Goal: Complete application form: Complete application form

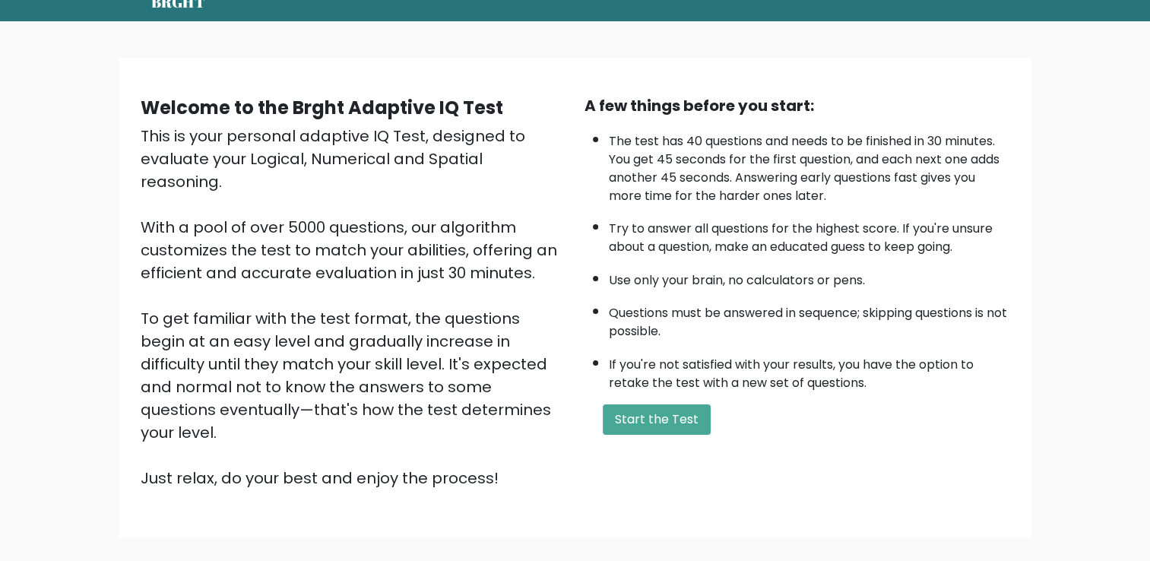
scroll to position [135, 0]
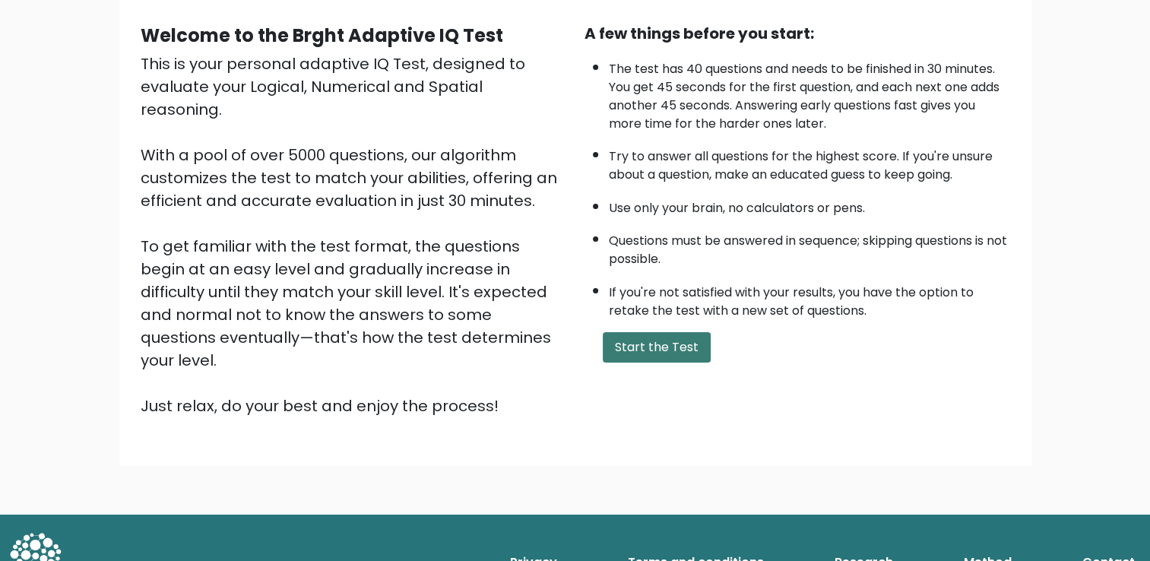
click at [644, 341] on button "Start the Test" at bounding box center [657, 347] width 108 height 30
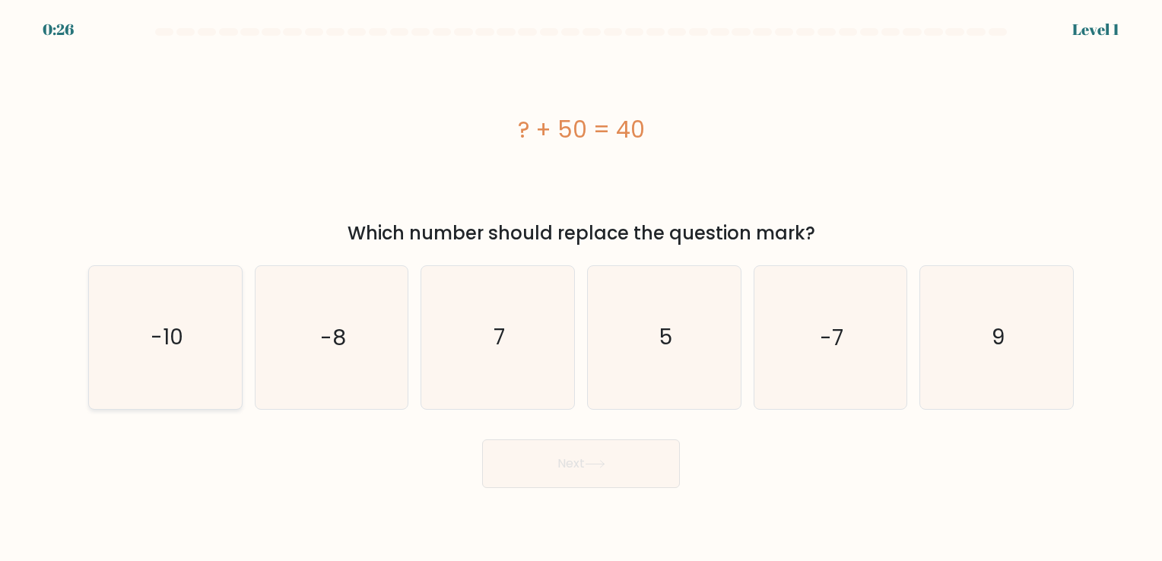
click at [199, 272] on icon "-10" at bounding box center [165, 337] width 142 height 142
click at [581, 281] on input "a. -10" at bounding box center [581, 285] width 1 height 8
radio input "true"
click at [560, 477] on button "Next" at bounding box center [581, 463] width 198 height 49
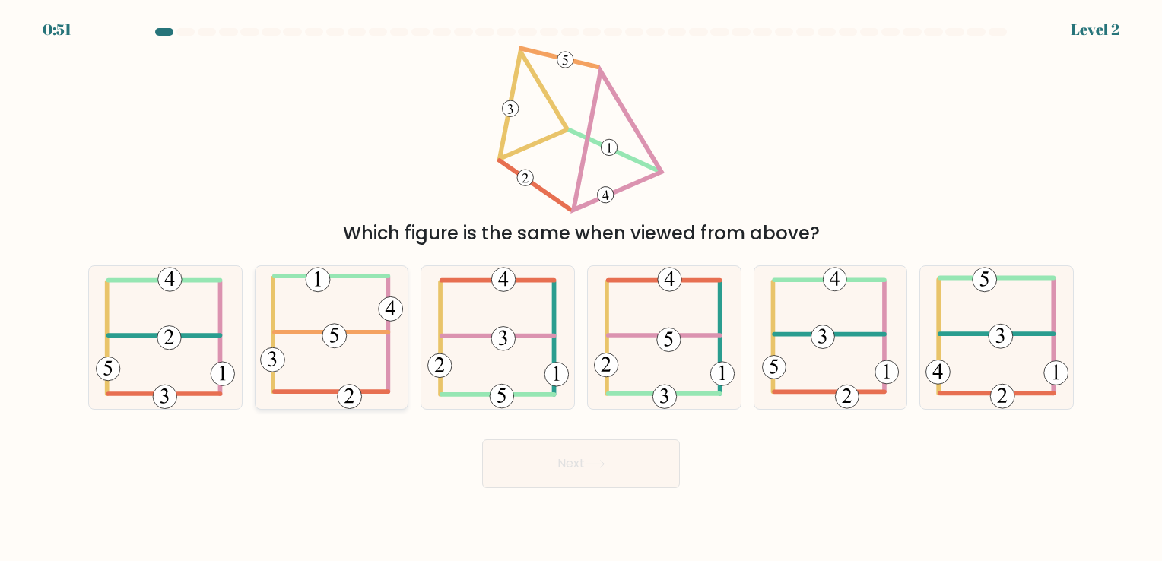
click at [320, 332] on 604 at bounding box center [330, 332] width 113 height 0
click at [581, 288] on input "b." at bounding box center [581, 285] width 1 height 8
radio input "true"
click at [614, 457] on button "Next" at bounding box center [581, 463] width 198 height 49
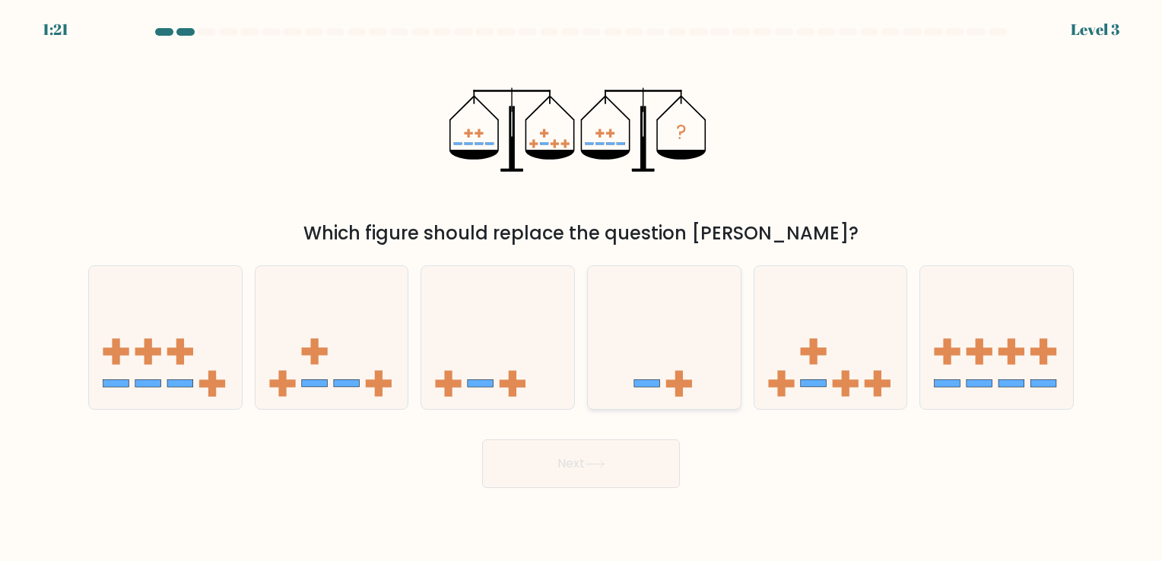
click at [639, 360] on icon at bounding box center [664, 337] width 153 height 126
click at [582, 288] on input "d." at bounding box center [581, 285] width 1 height 8
radio input "true"
click at [574, 461] on button "Next" at bounding box center [581, 463] width 198 height 49
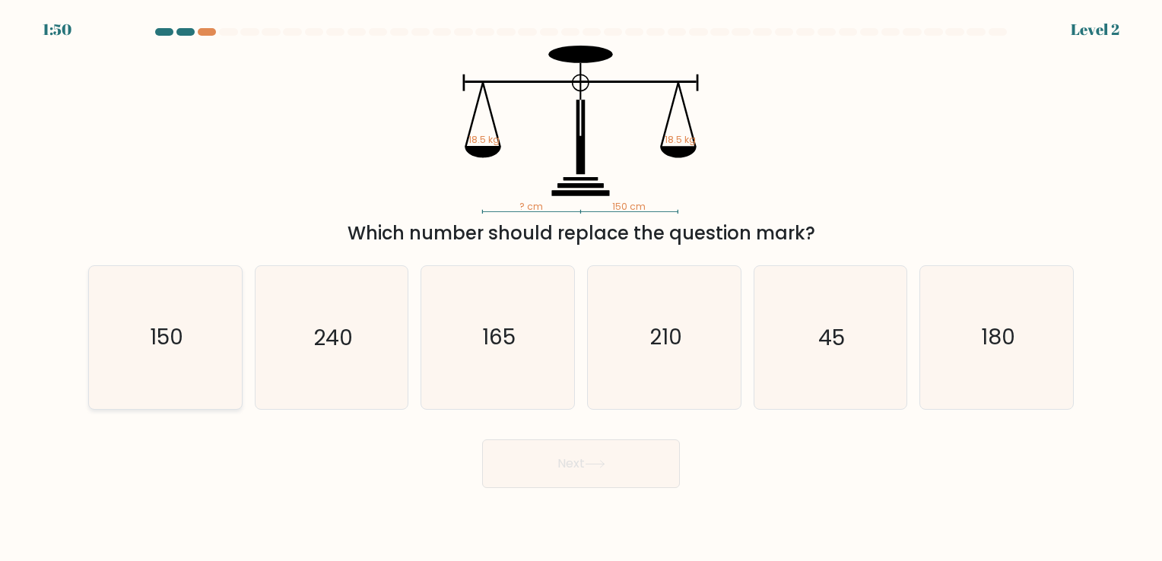
click at [125, 327] on icon "150" at bounding box center [165, 337] width 142 height 142
click at [581, 288] on input "a. 150" at bounding box center [581, 285] width 1 height 8
radio input "true"
click at [607, 487] on button "Next" at bounding box center [581, 463] width 198 height 49
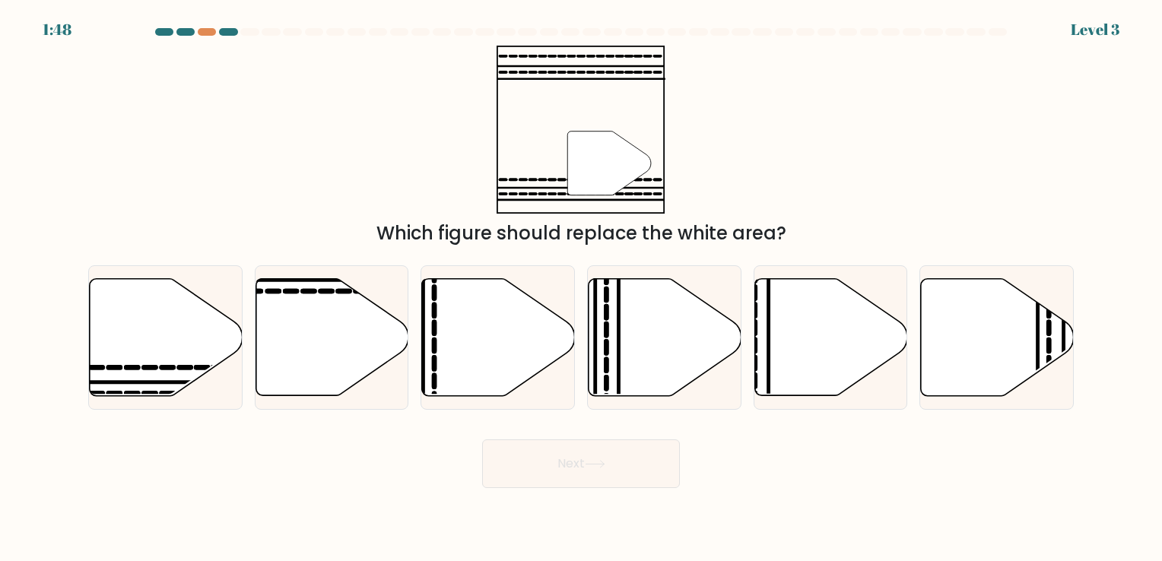
click at [601, 469] on button "Next" at bounding box center [581, 463] width 198 height 49
click at [387, 141] on div "" Which figure should replace the white area?" at bounding box center [581, 146] width 1004 height 201
click at [172, 343] on icon at bounding box center [166, 336] width 153 height 117
click at [581, 288] on input "a." at bounding box center [581, 285] width 1 height 8
radio input "true"
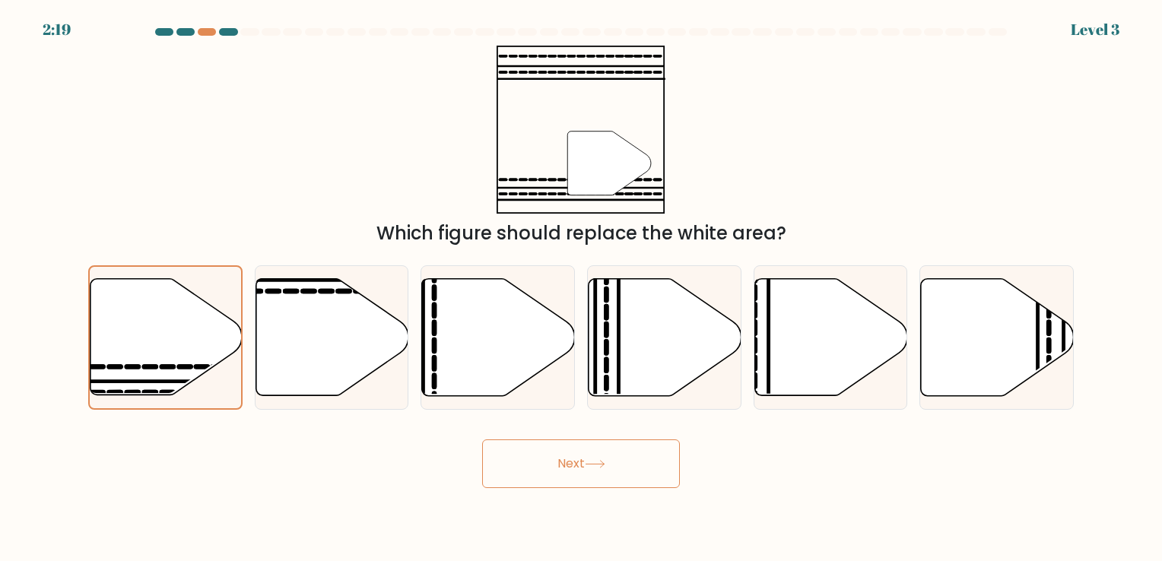
click at [566, 464] on button "Next" at bounding box center [581, 463] width 198 height 49
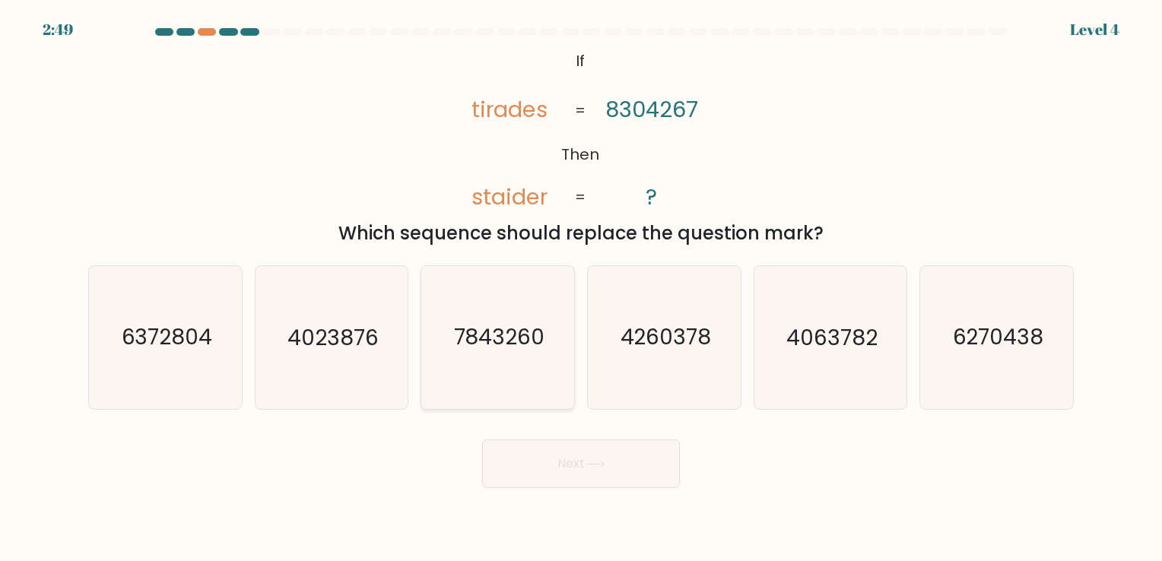
click at [477, 370] on icon "7843260" at bounding box center [498, 337] width 142 height 142
click at [581, 288] on input "c. 7843260" at bounding box center [581, 285] width 1 height 8
radio input "true"
click at [601, 461] on icon at bounding box center [595, 464] width 21 height 8
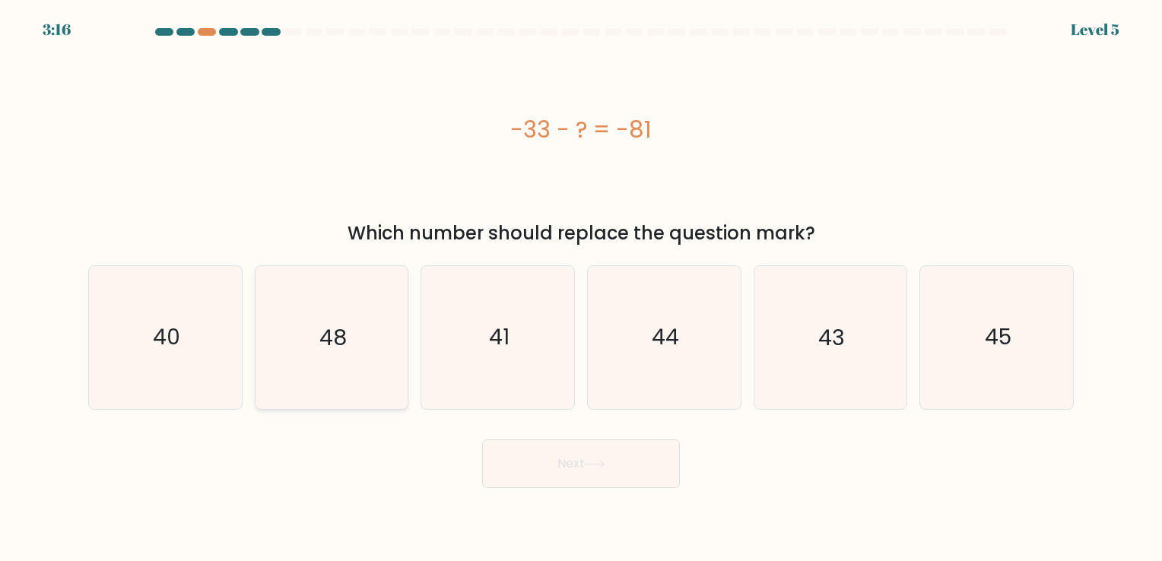
click at [296, 346] on icon "48" at bounding box center [331, 337] width 142 height 142
click at [581, 288] on input "b. 48" at bounding box center [581, 285] width 1 height 8
radio input "true"
click at [581, 473] on button "Next" at bounding box center [581, 463] width 198 height 49
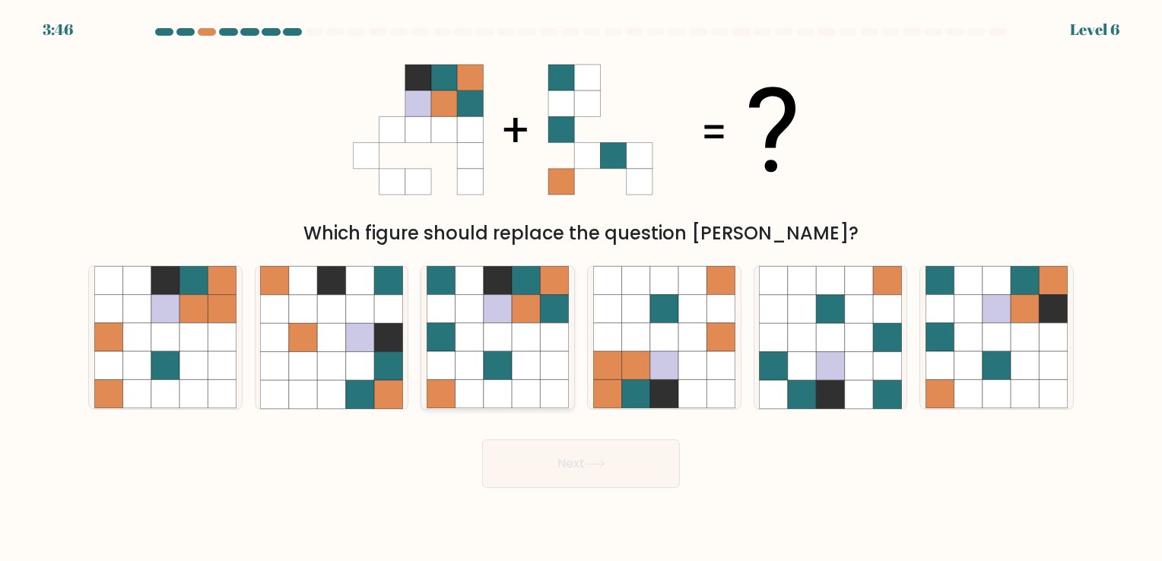
click at [515, 336] on icon at bounding box center [526, 337] width 28 height 28
click at [581, 288] on input "c." at bounding box center [581, 285] width 1 height 8
radio input "true"
click at [588, 464] on icon at bounding box center [595, 464] width 21 height 8
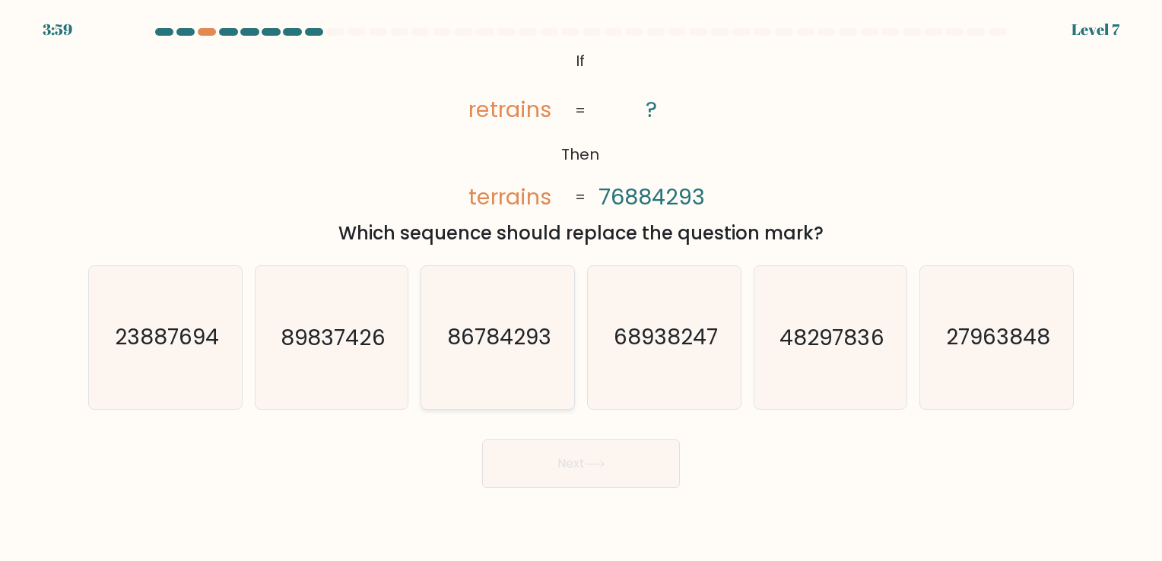
click at [509, 351] on text "86784293" at bounding box center [499, 338] width 104 height 30
click at [581, 288] on input "c. 86784293" at bounding box center [581, 285] width 1 height 8
radio input "true"
click at [549, 452] on button "Next" at bounding box center [581, 463] width 198 height 49
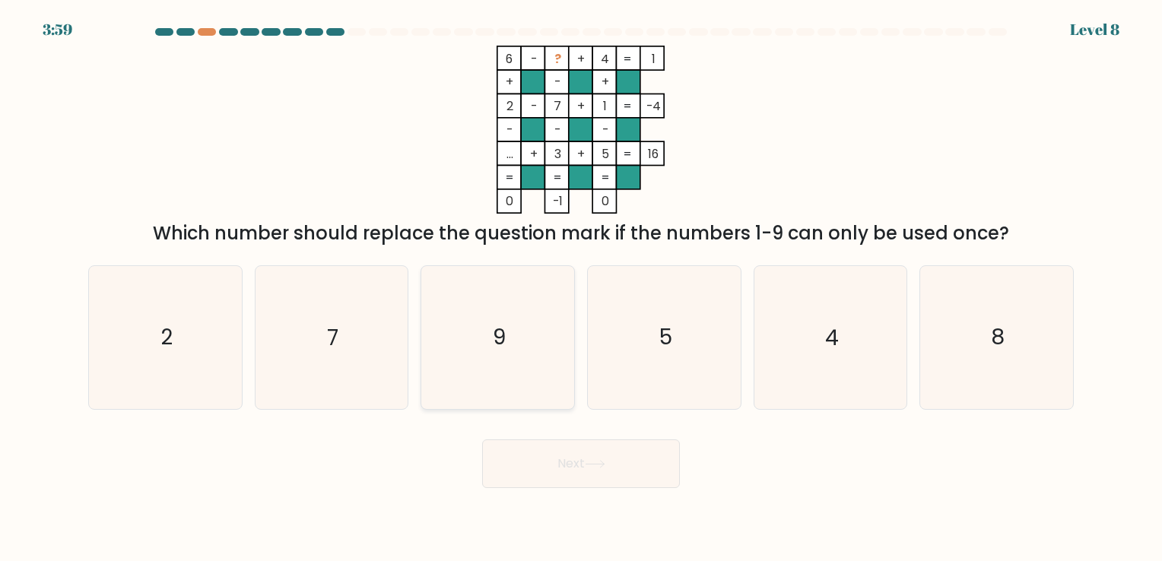
click at [500, 281] on icon "9" at bounding box center [498, 337] width 142 height 142
click at [581, 281] on input "c. 9" at bounding box center [581, 285] width 1 height 8
radio input "true"
click at [566, 477] on button "Next" at bounding box center [581, 463] width 198 height 49
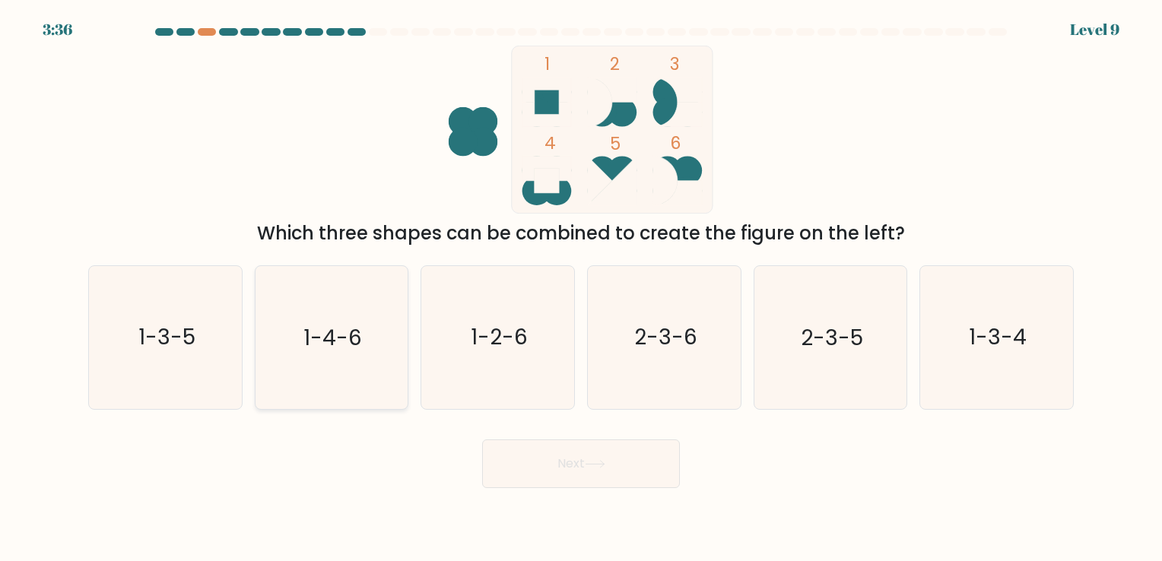
click at [348, 320] on icon "1-4-6" at bounding box center [331, 337] width 142 height 142
click at [581, 288] on input "b. 1-4-6" at bounding box center [581, 285] width 1 height 8
radio input "true"
click at [623, 464] on button "Next" at bounding box center [581, 463] width 198 height 49
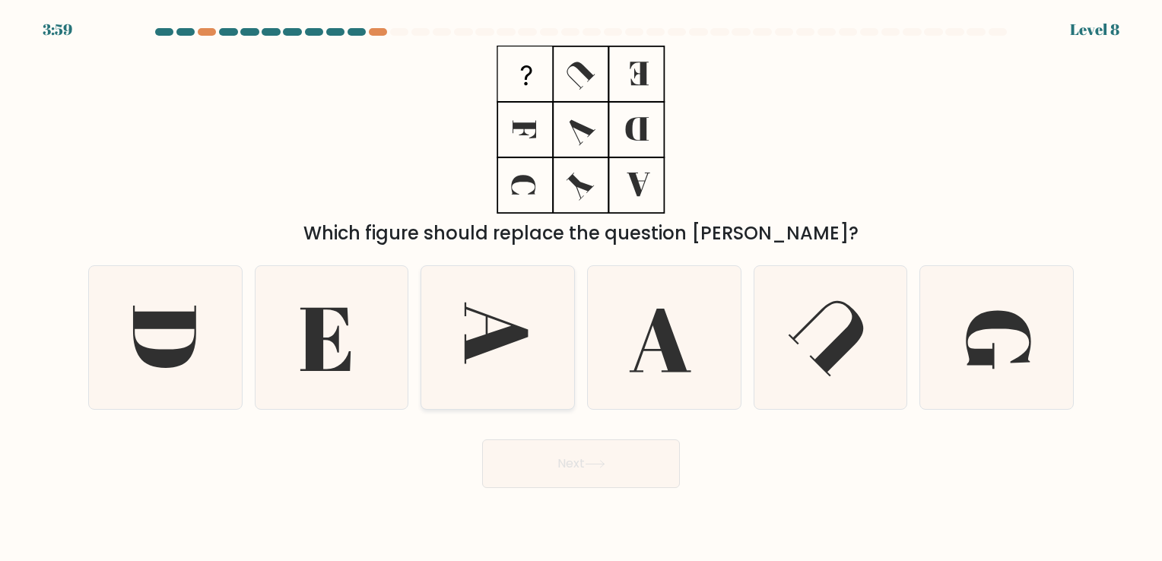
click at [477, 370] on icon at bounding box center [498, 337] width 142 height 142
click at [581, 288] on input "c." at bounding box center [581, 285] width 1 height 8
radio input "true"
click at [535, 464] on button "Next" at bounding box center [581, 463] width 198 height 49
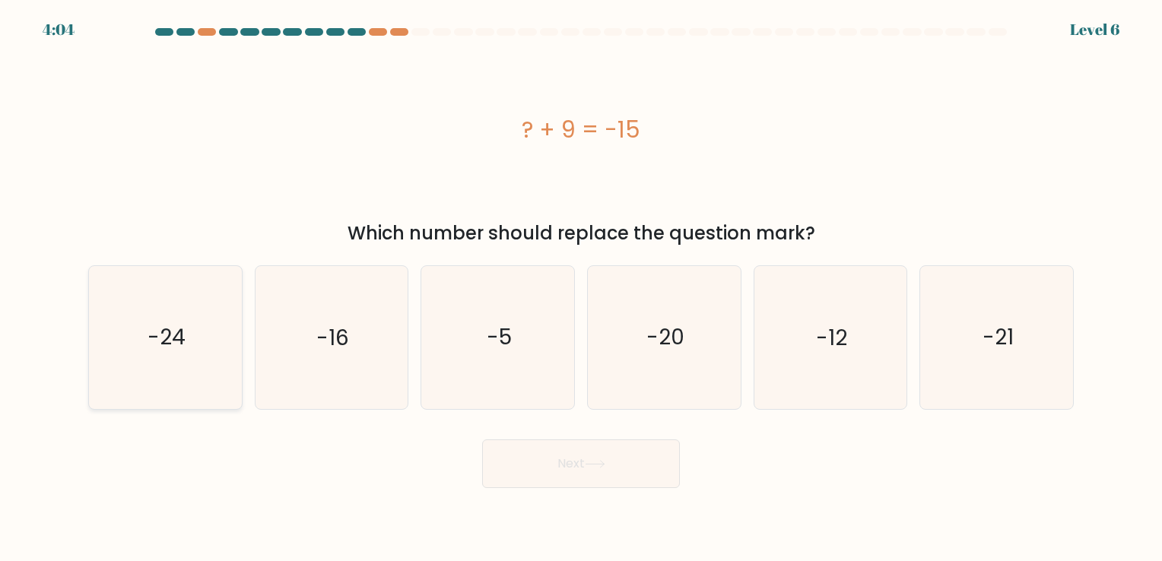
click at [211, 373] on icon "-24" at bounding box center [165, 337] width 142 height 142
click at [581, 288] on input "a. -24" at bounding box center [581, 285] width 1 height 8
radio input "true"
click at [508, 470] on button "Next" at bounding box center [581, 463] width 198 height 49
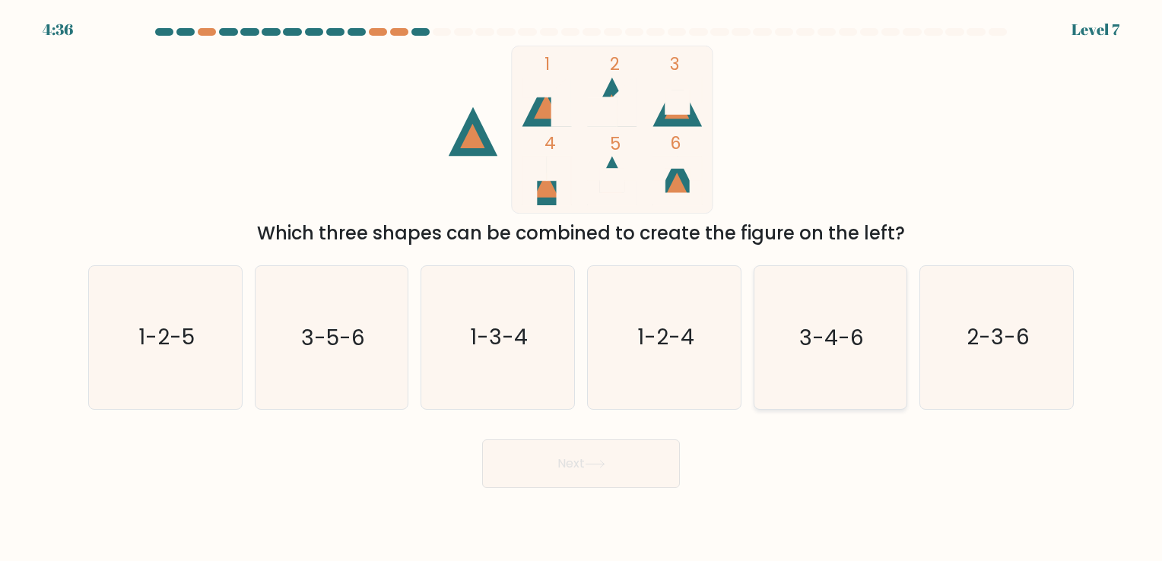
click at [826, 339] on text "3-4-6" at bounding box center [831, 338] width 65 height 30
click at [582, 288] on input "e. 3-4-6" at bounding box center [581, 285] width 1 height 8
radio input "true"
click at [320, 345] on text "3-5-6" at bounding box center [333, 338] width 64 height 30
click at [581, 288] on input "b. 3-5-6" at bounding box center [581, 285] width 1 height 8
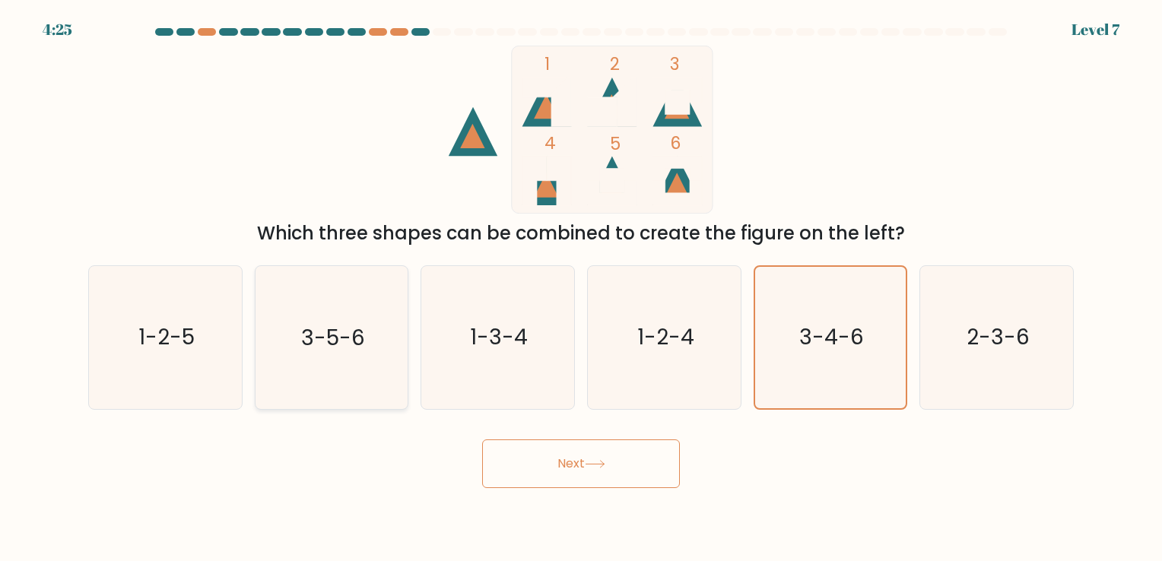
radio input "true"
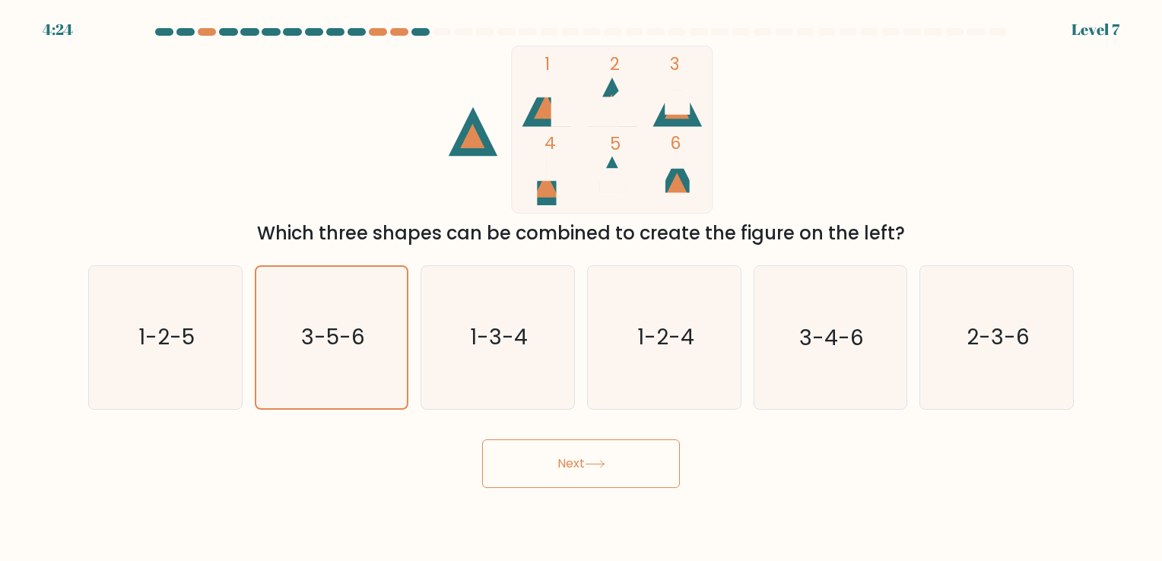
click at [543, 452] on button "Next" at bounding box center [581, 463] width 198 height 49
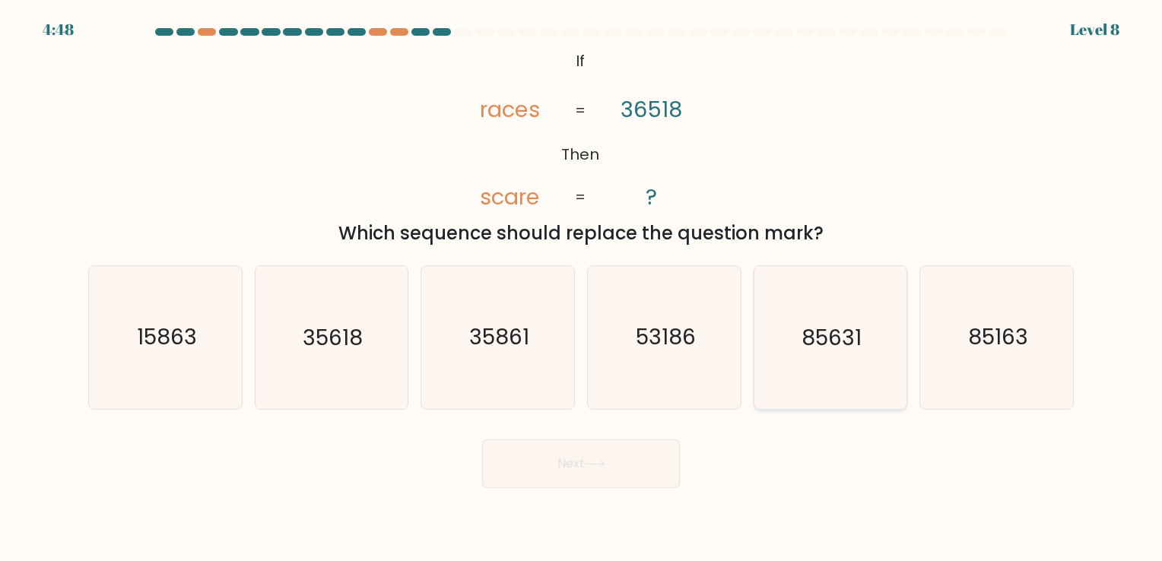
click at [868, 377] on icon "85631" at bounding box center [830, 337] width 142 height 142
click at [582, 288] on input "e. 85631" at bounding box center [581, 285] width 1 height 8
radio input "true"
click at [544, 455] on button "Next" at bounding box center [581, 463] width 198 height 49
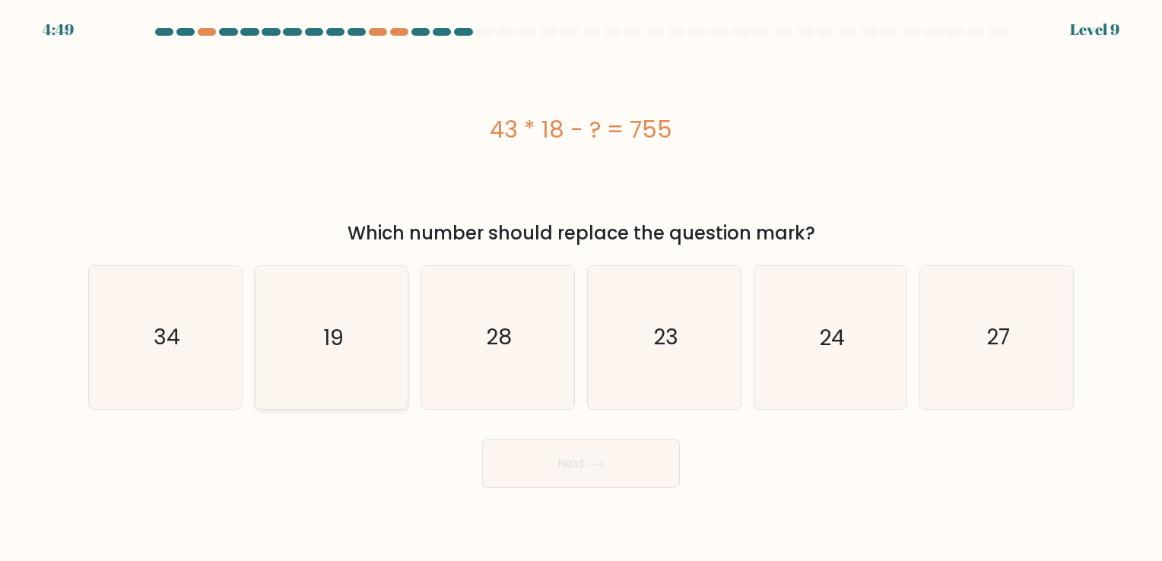
click at [325, 321] on icon "19" at bounding box center [331, 337] width 142 height 142
click at [581, 288] on input "b. 19" at bounding box center [581, 285] width 1 height 8
radio input "true"
click at [595, 472] on button "Next" at bounding box center [581, 463] width 198 height 49
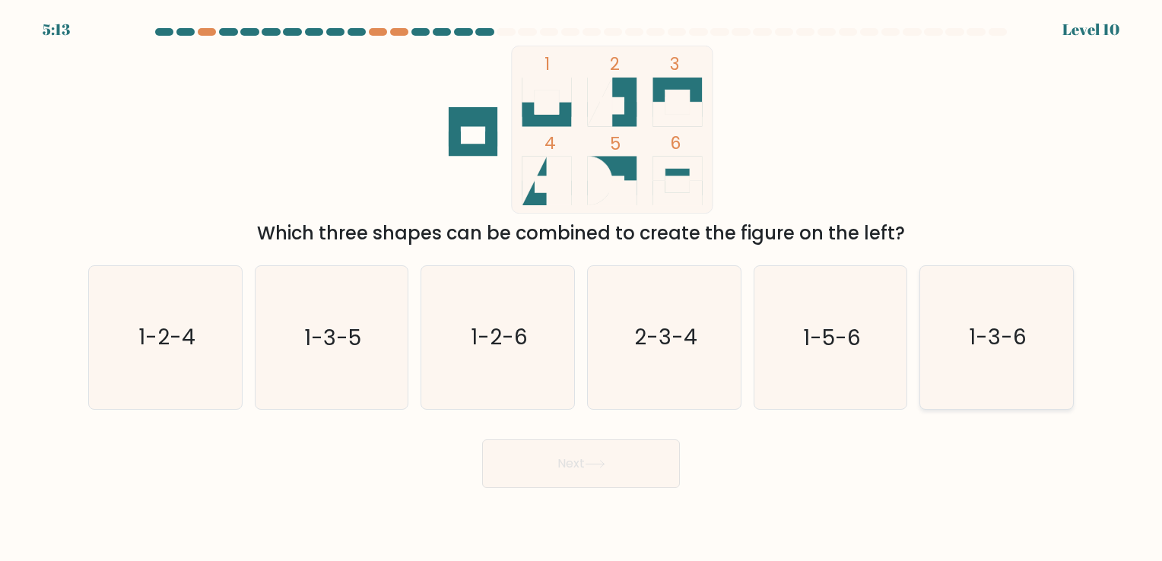
click at [1011, 318] on icon "1-3-6" at bounding box center [996, 337] width 142 height 142
click at [582, 288] on input "f. 1-3-6" at bounding box center [581, 285] width 1 height 8
radio input "true"
click at [566, 458] on button "Next" at bounding box center [581, 463] width 198 height 49
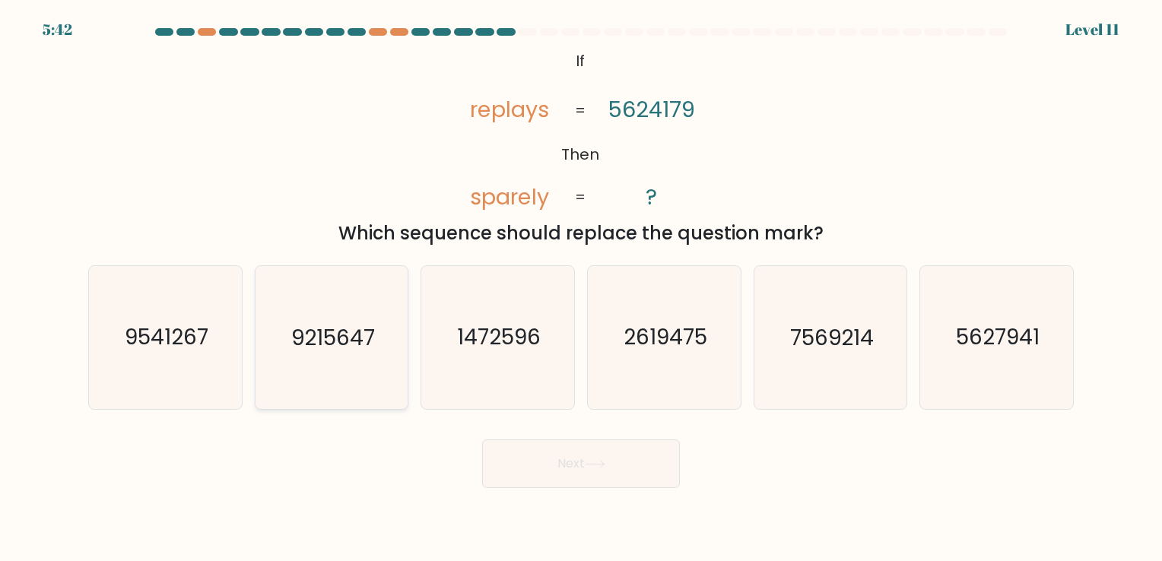
click at [376, 351] on icon "9215647" at bounding box center [331, 337] width 142 height 142
click at [581, 288] on input "b. 9215647" at bounding box center [581, 285] width 1 height 8
radio input "true"
click at [564, 467] on button "Next" at bounding box center [581, 463] width 198 height 49
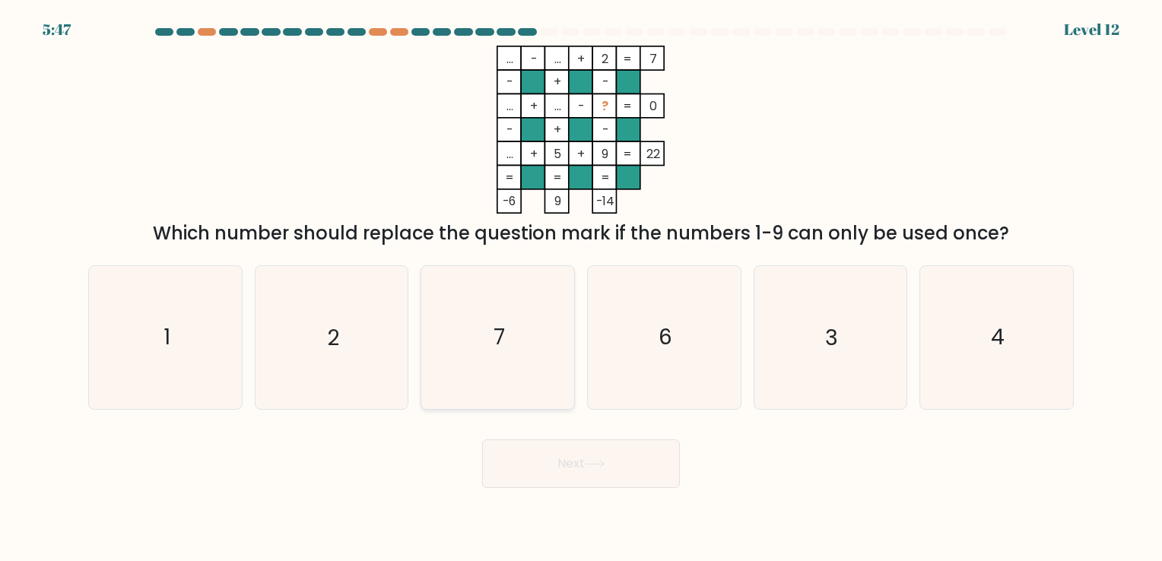
click at [536, 353] on icon "7" at bounding box center [498, 337] width 142 height 142
click at [581, 288] on input "c. 7" at bounding box center [581, 285] width 1 height 8
radio input "true"
click at [566, 466] on button "Next" at bounding box center [581, 463] width 198 height 49
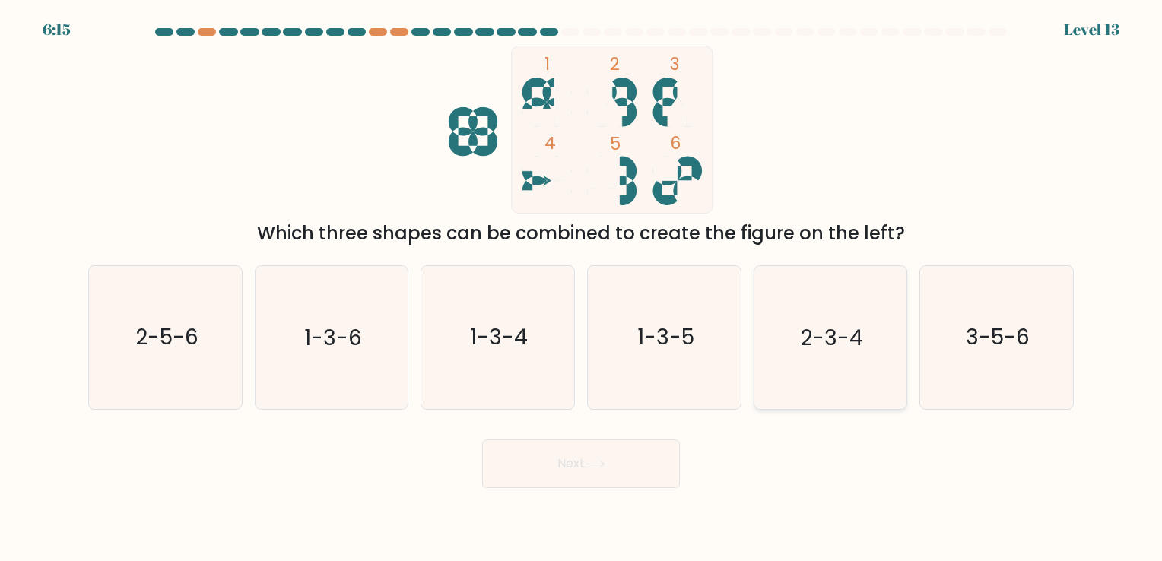
click at [795, 339] on icon "2-3-4" at bounding box center [830, 337] width 142 height 142
click at [582, 288] on input "e. 2-3-4" at bounding box center [581, 285] width 1 height 8
radio input "true"
click at [643, 456] on button "Next" at bounding box center [581, 463] width 198 height 49
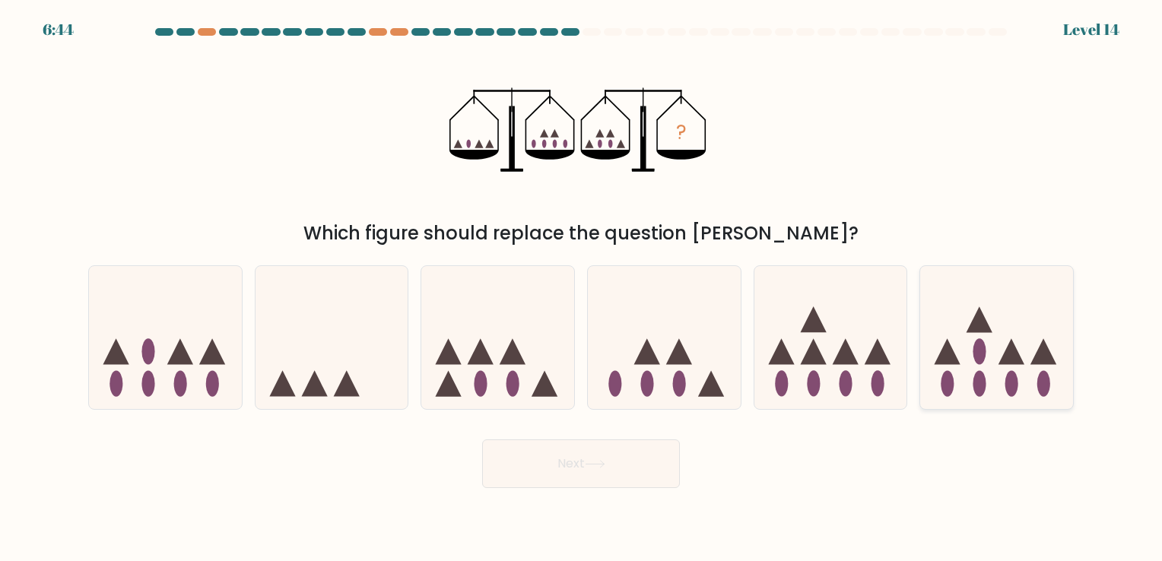
click at [973, 370] on icon at bounding box center [996, 337] width 153 height 126
click at [582, 288] on input "f." at bounding box center [581, 285] width 1 height 8
radio input "true"
click at [616, 459] on button "Next" at bounding box center [581, 463] width 198 height 49
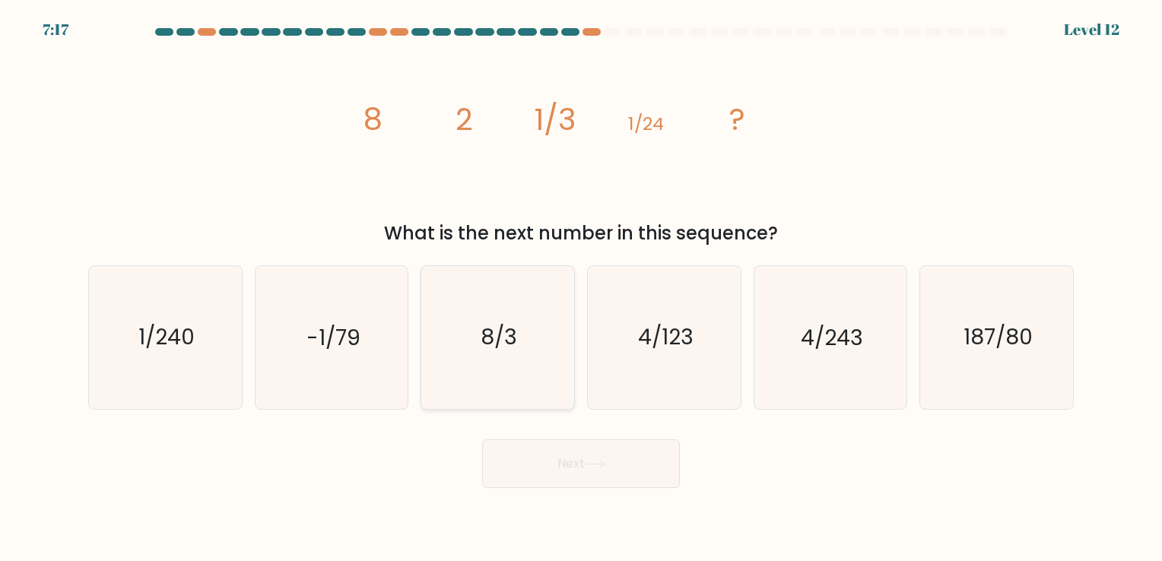
click at [531, 360] on icon "8/3" at bounding box center [498, 337] width 142 height 142
click at [581, 288] on input "c. 8/3" at bounding box center [581, 285] width 1 height 8
radio input "true"
click at [560, 462] on button "Next" at bounding box center [581, 463] width 198 height 49
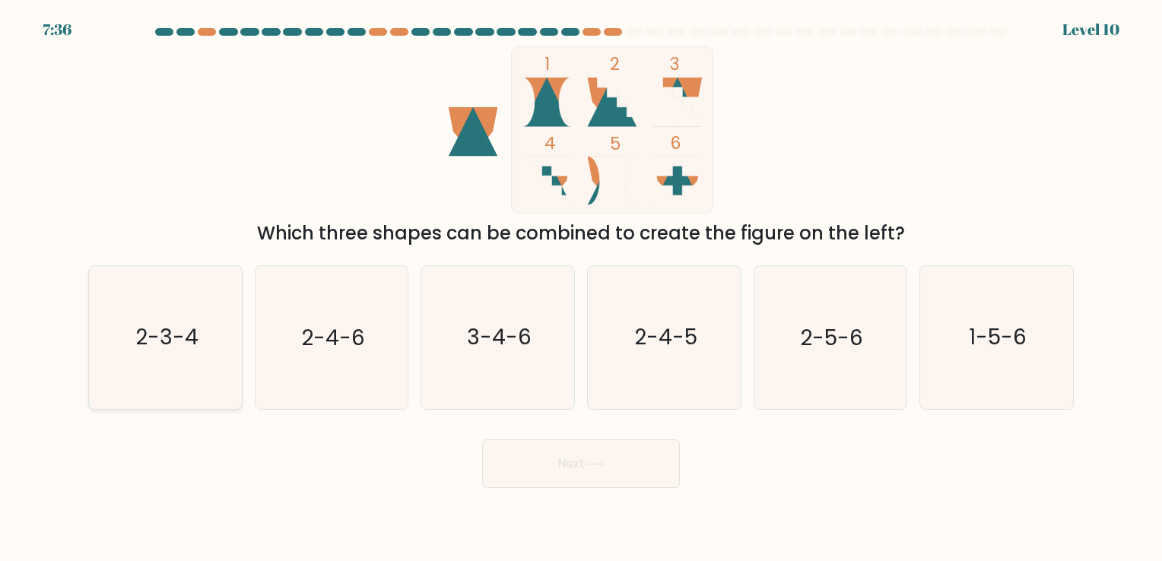
drag, startPoint x: 155, startPoint y: 342, endPoint x: 165, endPoint y: 344, distance: 10.0
click at [157, 342] on text "2-3-4" at bounding box center [166, 338] width 63 height 30
click at [581, 288] on input "a. 2-3-4" at bounding box center [581, 285] width 1 height 8
radio input "true"
click at [563, 474] on button "Next" at bounding box center [581, 463] width 198 height 49
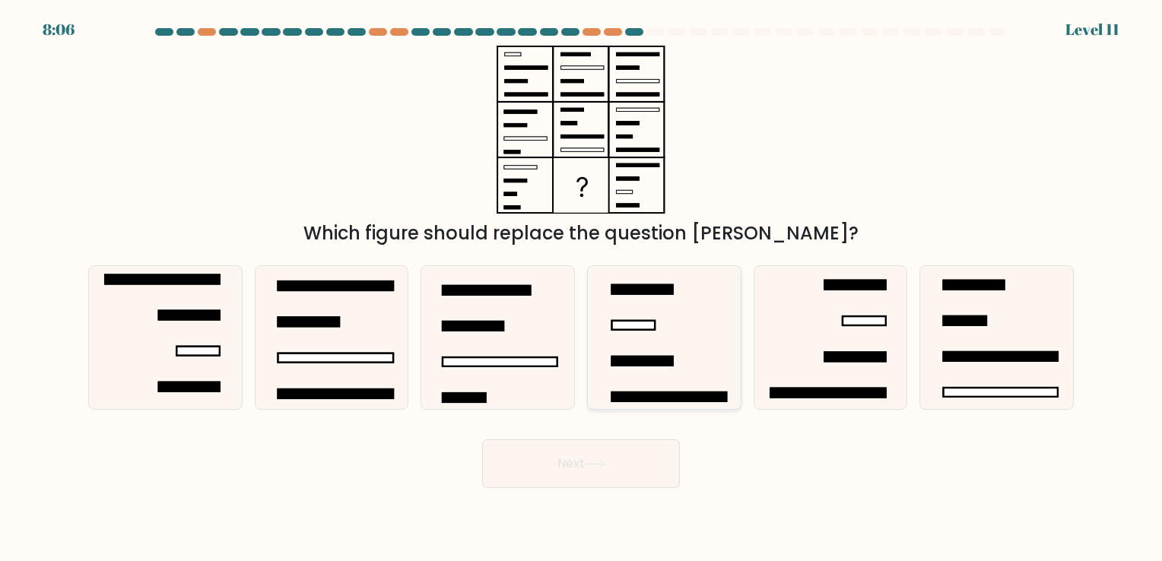
click at [643, 350] on icon at bounding box center [664, 337] width 142 height 142
click at [582, 288] on input "d." at bounding box center [581, 285] width 1 height 8
radio input "true"
click at [614, 473] on button "Next" at bounding box center [581, 463] width 198 height 49
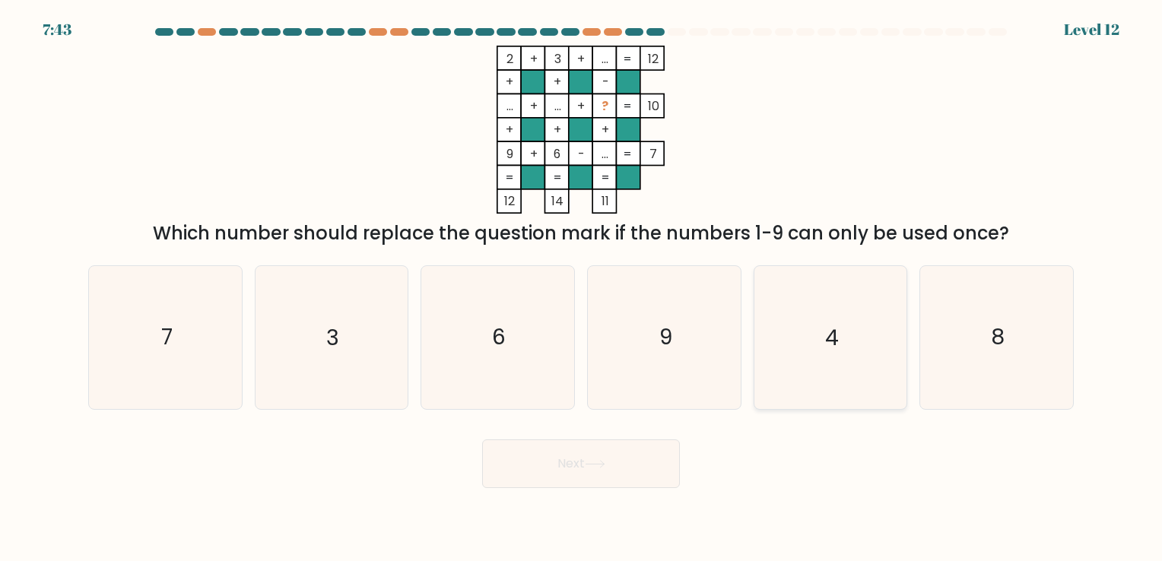
click at [814, 335] on icon "4" at bounding box center [830, 337] width 142 height 142
click at [582, 288] on input "e. 4" at bounding box center [581, 285] width 1 height 8
radio input "true"
click at [639, 462] on button "Next" at bounding box center [581, 463] width 198 height 49
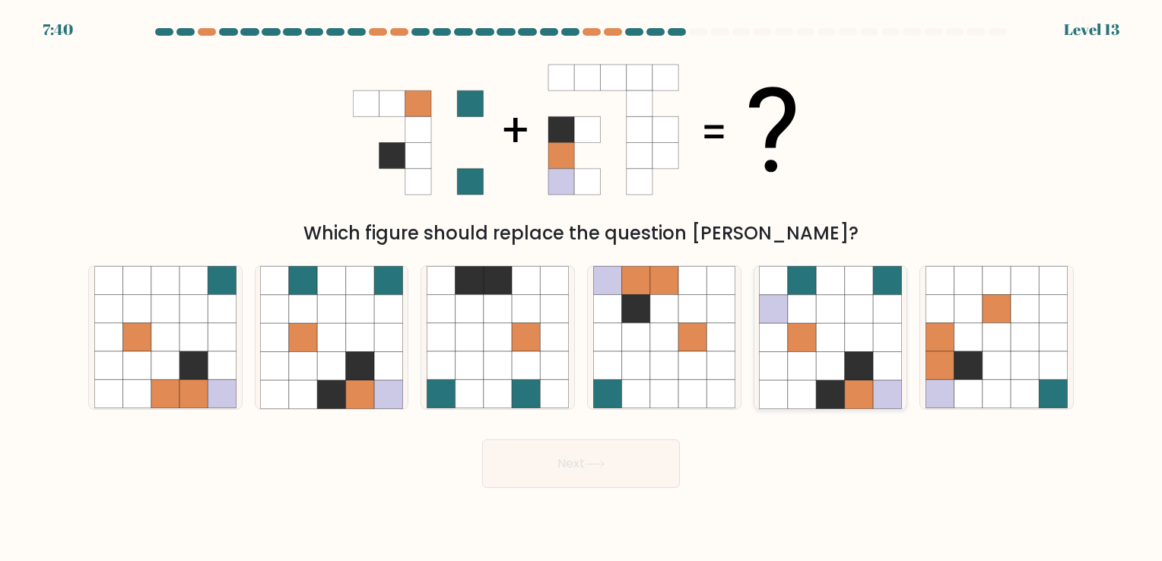
click at [813, 342] on icon at bounding box center [802, 337] width 28 height 28
click at [582, 288] on input "e." at bounding box center [581, 285] width 1 height 8
radio input "true"
click at [614, 468] on button "Next" at bounding box center [581, 463] width 198 height 49
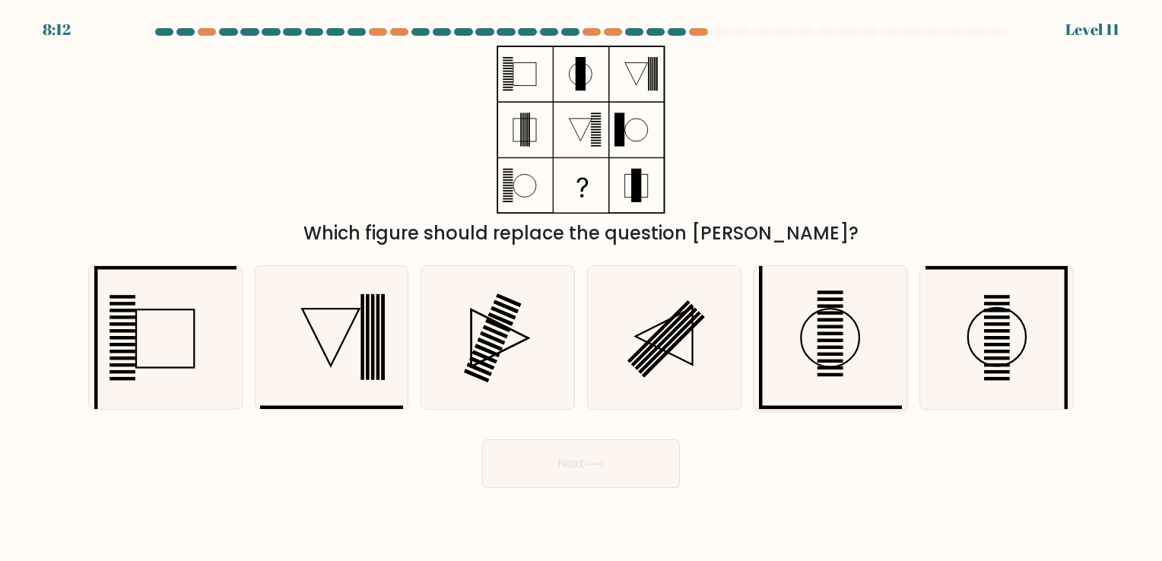
click at [817, 360] on rect at bounding box center [830, 361] width 26 height 3
click at [582, 288] on input "e." at bounding box center [581, 285] width 1 height 8
radio input "true"
click at [611, 457] on button "Next" at bounding box center [581, 463] width 198 height 49
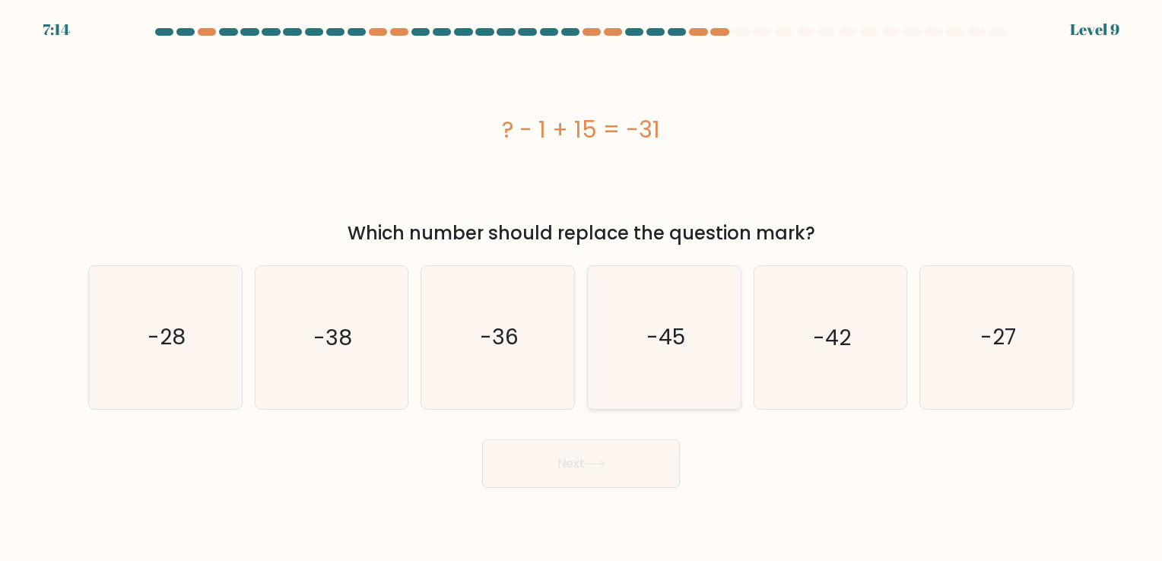
click at [589, 318] on div "-45" at bounding box center [664, 337] width 154 height 144
click at [582, 288] on input "d. -45" at bounding box center [581, 285] width 1 height 8
radio input "true"
click at [601, 470] on button "Next" at bounding box center [581, 463] width 198 height 49
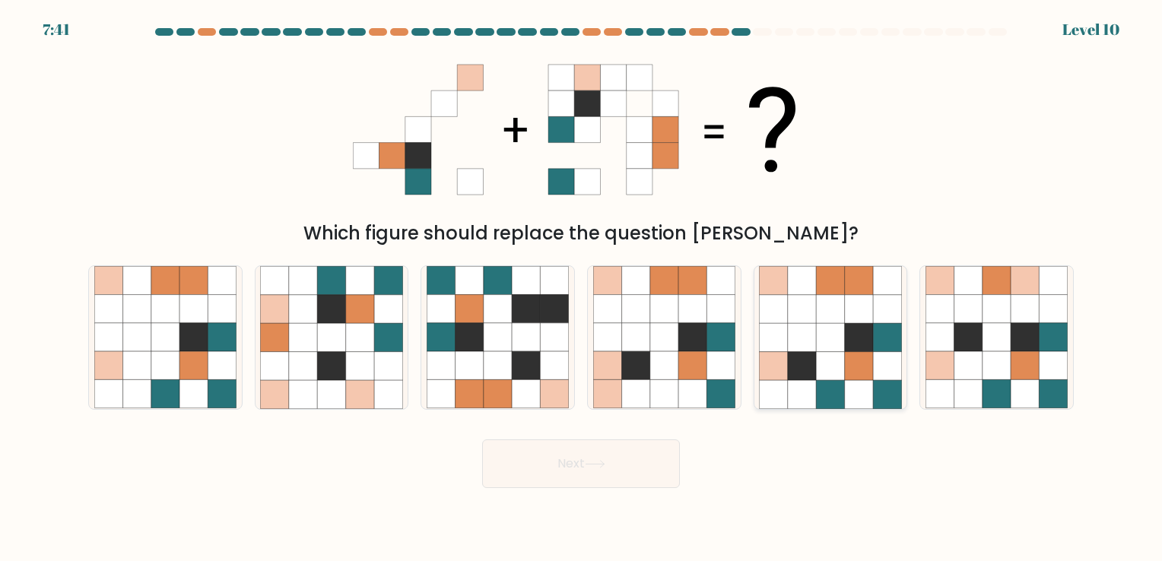
click at [806, 316] on icon at bounding box center [802, 309] width 28 height 28
click at [582, 288] on input "e." at bounding box center [581, 285] width 1 height 8
radio input "true"
drag, startPoint x: 1051, startPoint y: 287, endPoint x: 1033, endPoint y: 299, distance: 20.9
click at [1052, 287] on icon at bounding box center [1053, 281] width 28 height 28
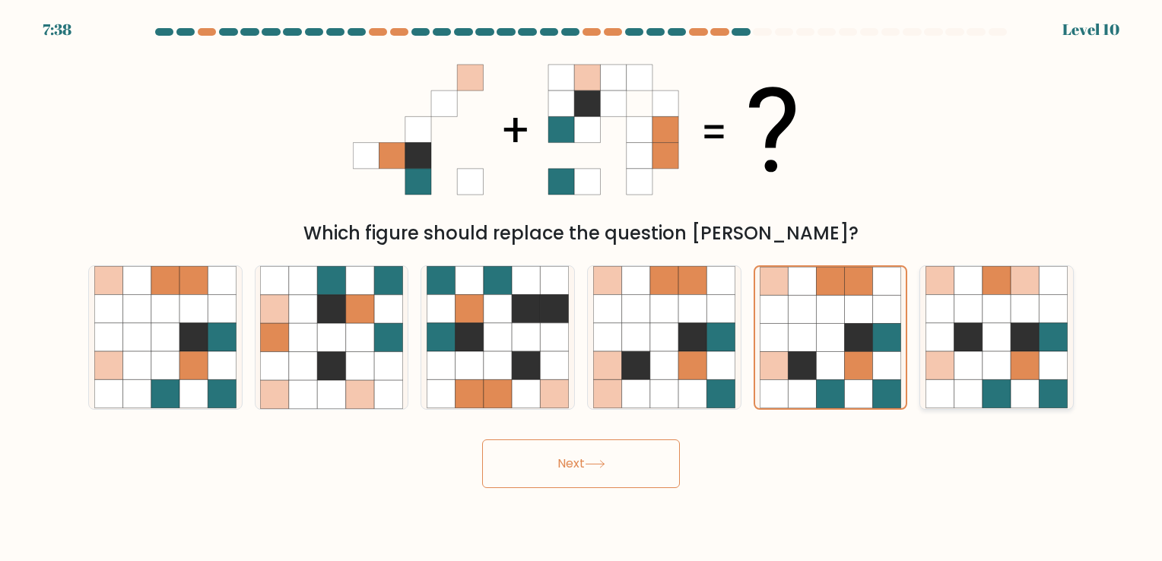
click at [582, 287] on input "f." at bounding box center [581, 285] width 1 height 8
radio input "true"
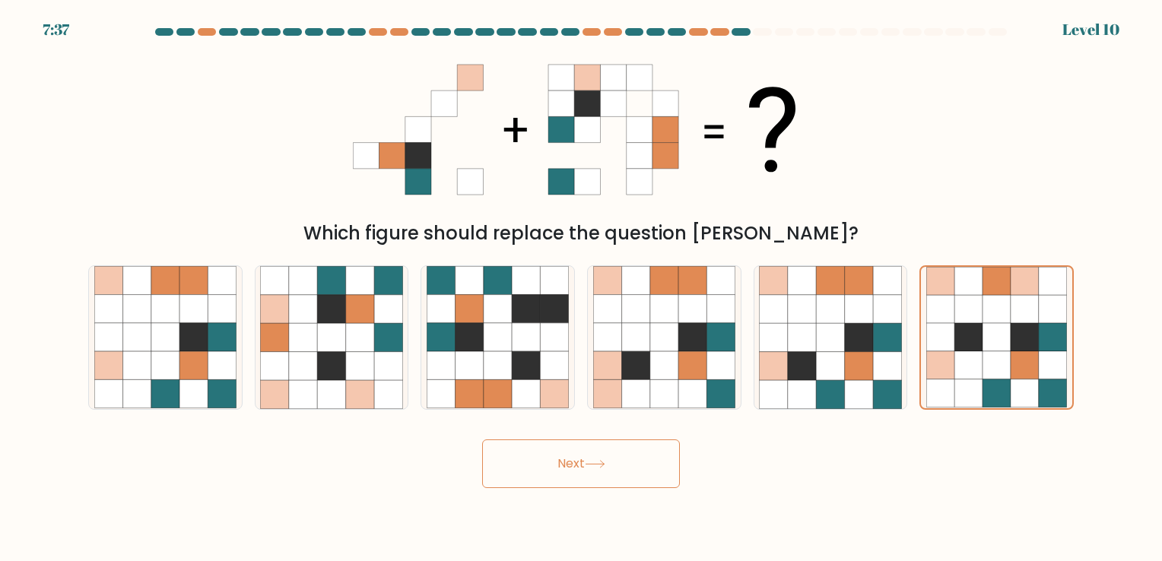
click at [550, 462] on button "Next" at bounding box center [581, 463] width 198 height 49
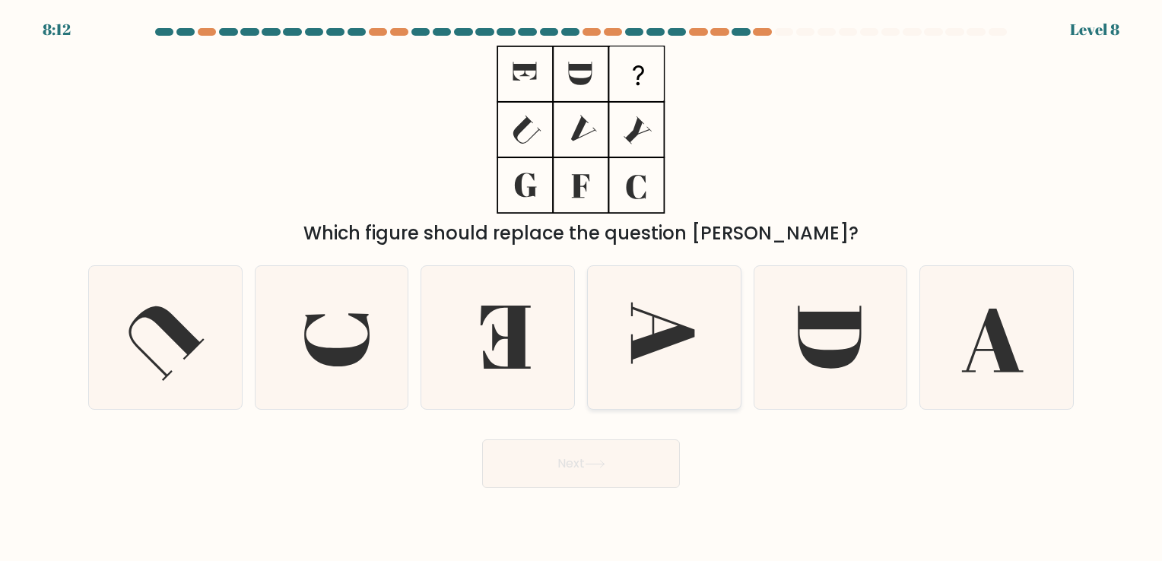
click at [611, 351] on icon at bounding box center [664, 337] width 142 height 142
click at [582, 288] on input "d." at bounding box center [581, 285] width 1 height 8
radio input "true"
click at [598, 470] on button "Next" at bounding box center [581, 463] width 198 height 49
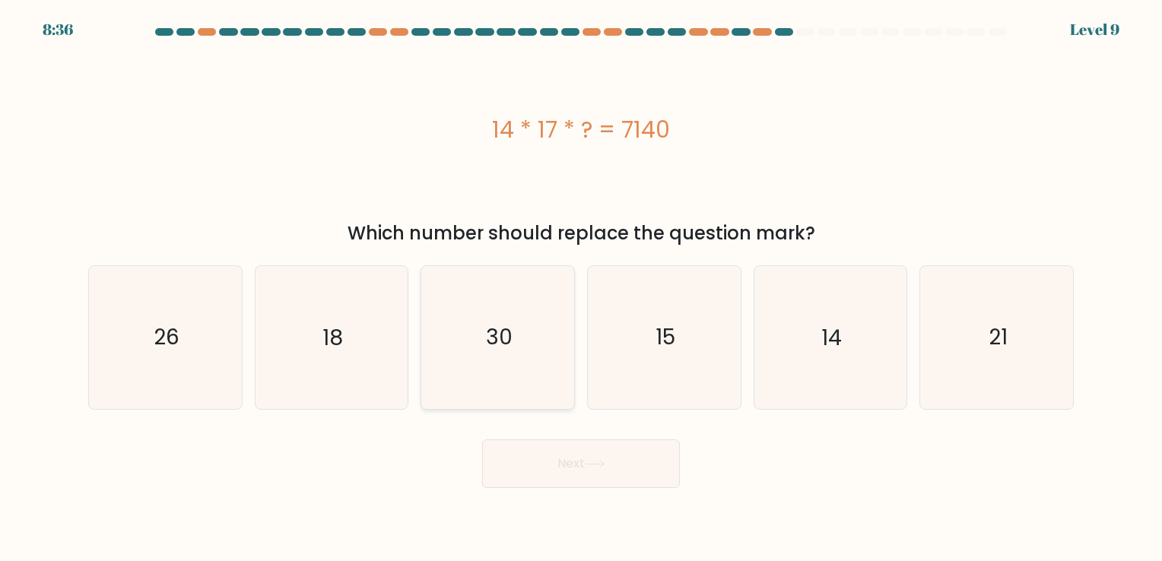
click at [493, 354] on icon "30" at bounding box center [498, 337] width 142 height 142
click at [576, 468] on button "Next" at bounding box center [581, 463] width 198 height 49
click at [518, 372] on icon "30" at bounding box center [498, 337] width 142 height 142
click at [581, 288] on input "c. 30" at bounding box center [581, 285] width 1 height 8
radio input "true"
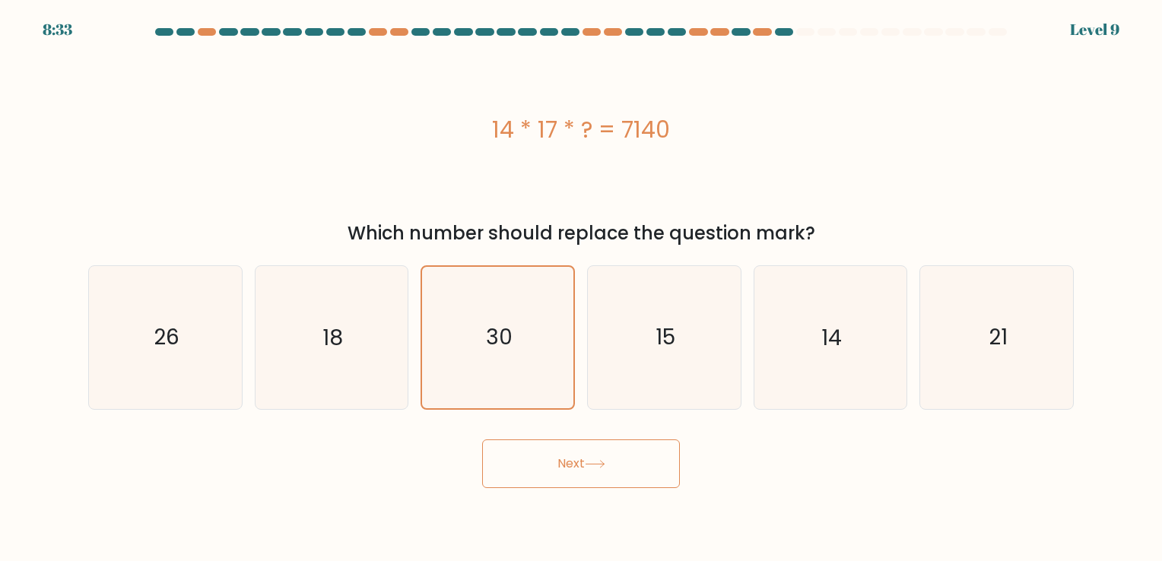
click at [544, 437] on div "Next" at bounding box center [581, 458] width 1004 height 60
click at [545, 461] on button "Next" at bounding box center [581, 463] width 198 height 49
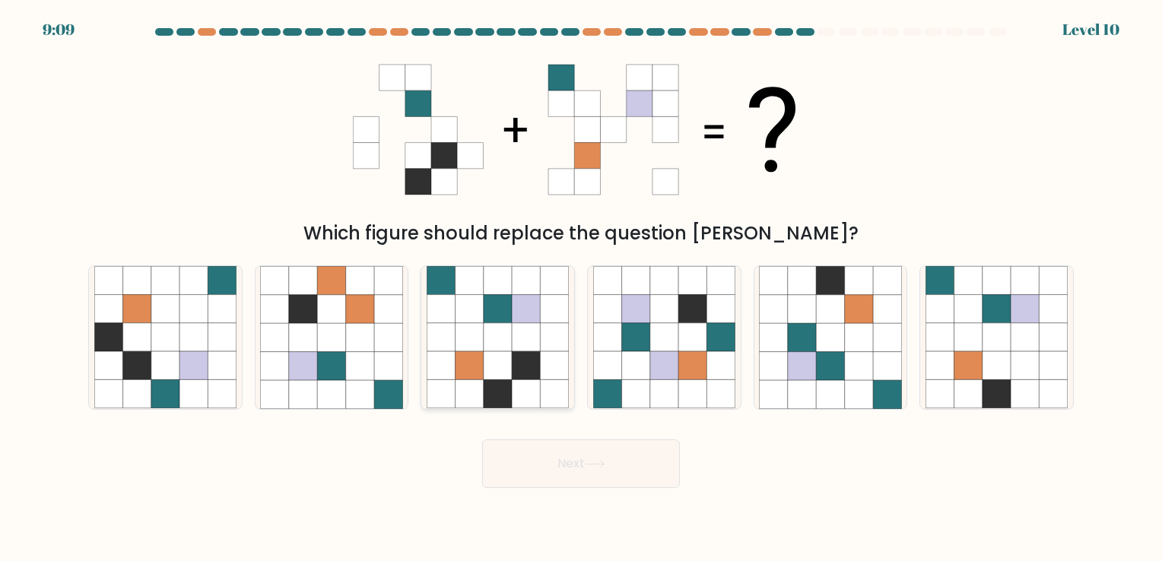
click at [573, 335] on div at bounding box center [497, 337] width 154 height 144
click at [581, 288] on input "c." at bounding box center [581, 285] width 1 height 8
radio input "true"
click at [588, 448] on button "Next" at bounding box center [581, 463] width 198 height 49
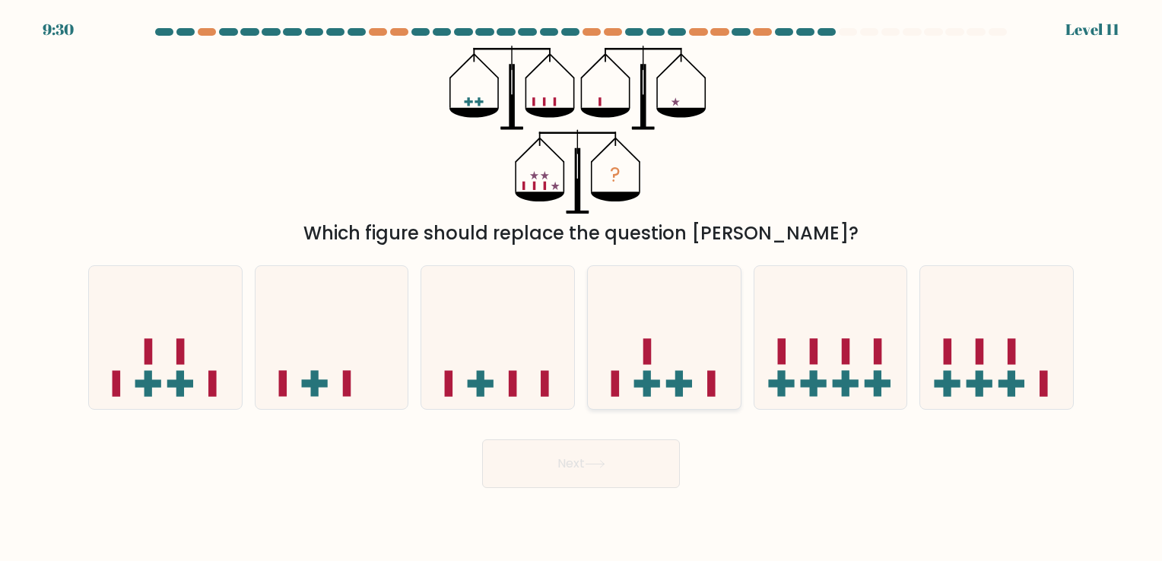
click at [698, 360] on icon at bounding box center [664, 337] width 153 height 126
click at [582, 288] on input "d." at bounding box center [581, 285] width 1 height 8
radio input "true"
click at [608, 454] on button "Next" at bounding box center [581, 463] width 198 height 49
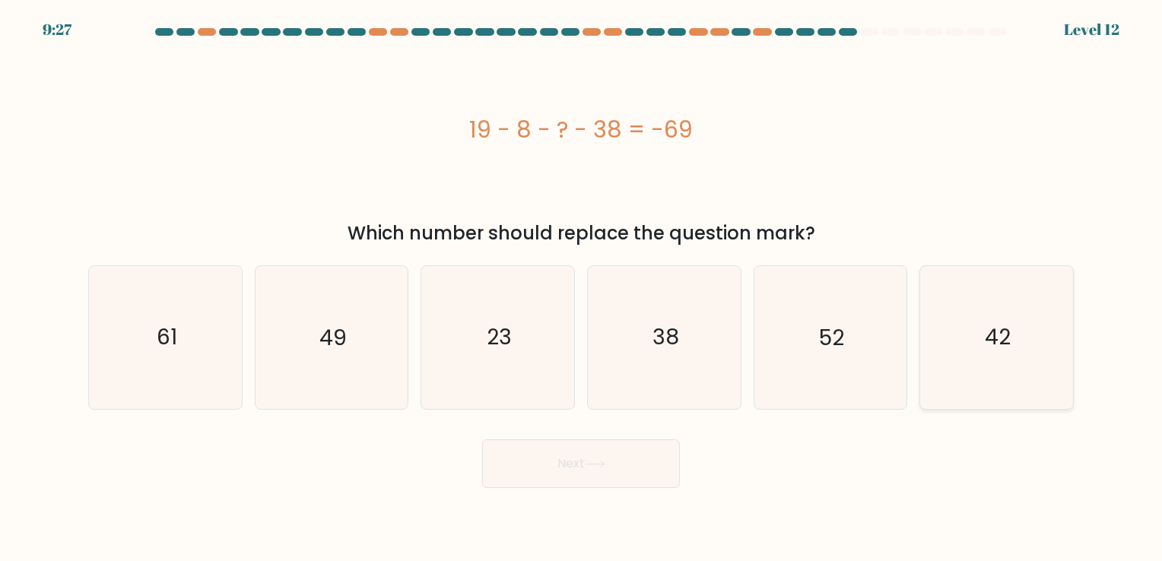
click at [1019, 293] on icon "42" at bounding box center [996, 337] width 142 height 142
click at [582, 288] on input "f. 42" at bounding box center [581, 285] width 1 height 8
radio input "true"
click at [532, 466] on button "Next" at bounding box center [581, 463] width 198 height 49
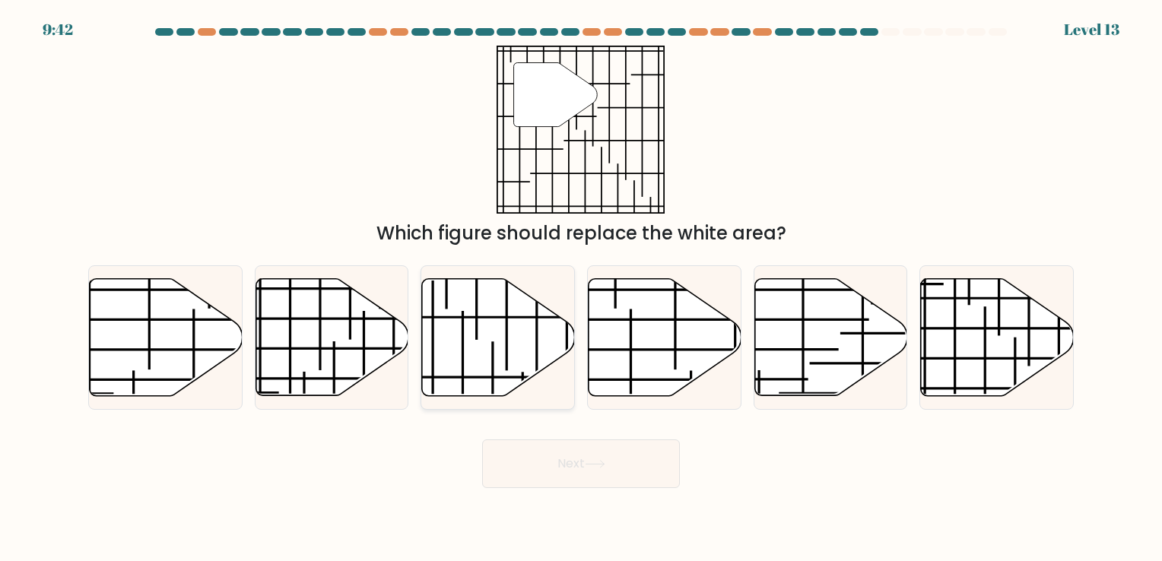
click at [503, 328] on icon at bounding box center [498, 336] width 153 height 117
click at [581, 288] on input "c." at bounding box center [581, 285] width 1 height 8
radio input "true"
click at [593, 469] on button "Next" at bounding box center [581, 463] width 198 height 49
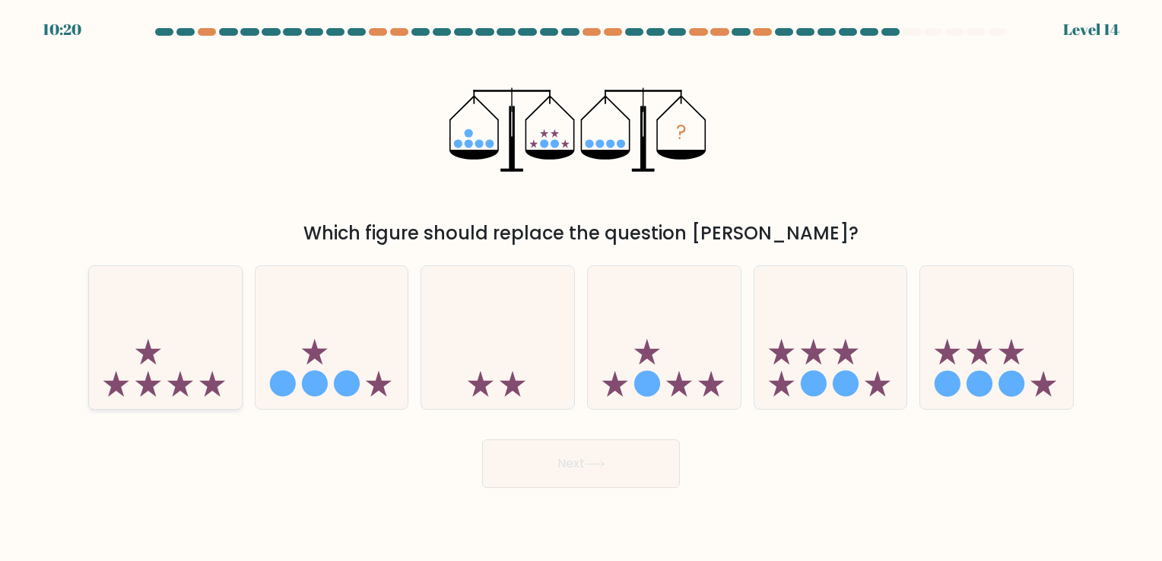
click at [173, 328] on icon at bounding box center [165, 337] width 153 height 126
click at [581, 288] on input "a." at bounding box center [581, 285] width 1 height 8
radio input "true"
click at [552, 465] on button "Next" at bounding box center [581, 463] width 198 height 49
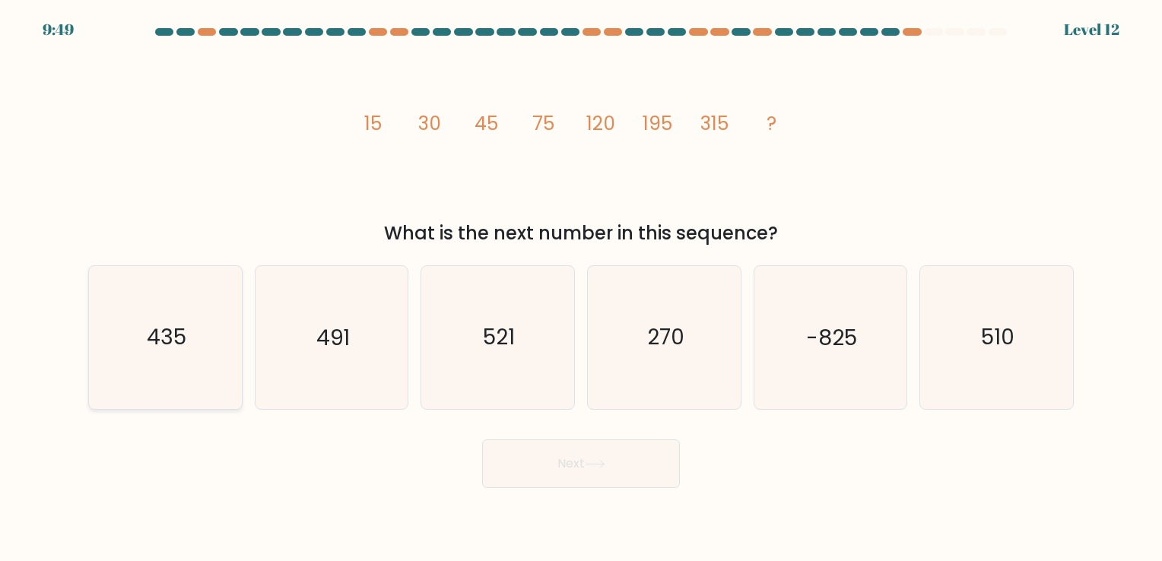
click at [201, 349] on icon "435" at bounding box center [165, 337] width 142 height 142
click at [581, 288] on input "a. 435" at bounding box center [581, 285] width 1 height 8
radio input "true"
click at [587, 463] on button "Next" at bounding box center [581, 463] width 198 height 49
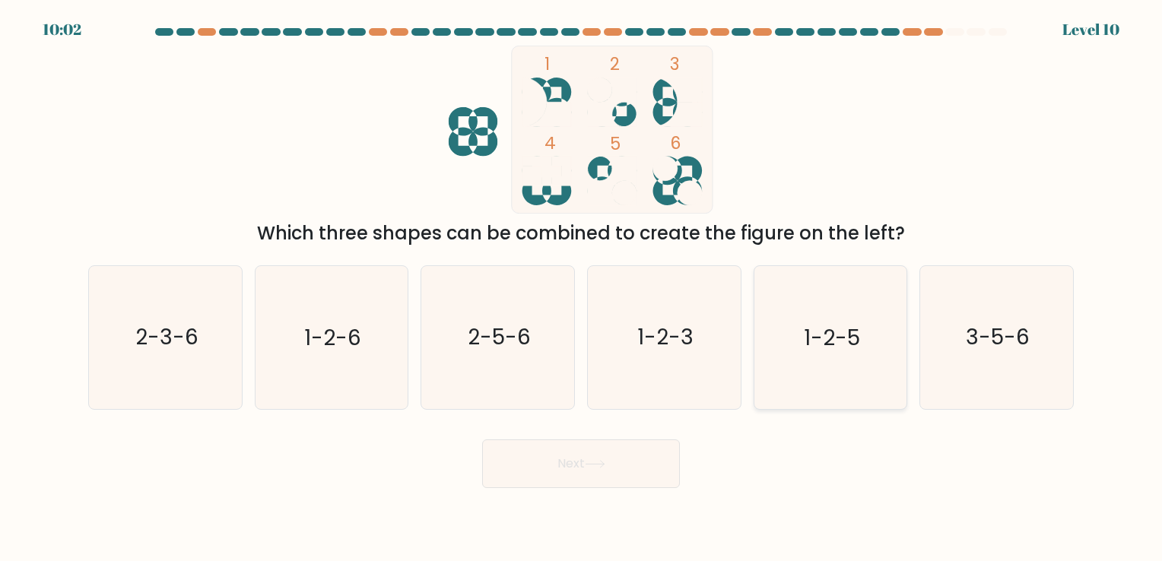
click at [814, 351] on text "1-2-5" at bounding box center [832, 338] width 56 height 30
click at [582, 288] on input "e. 1-2-5" at bounding box center [581, 285] width 1 height 8
radio input "true"
drag, startPoint x: 667, startPoint y: 344, endPoint x: 660, endPoint y: 349, distance: 8.7
click at [668, 344] on text "1-2-3" at bounding box center [665, 338] width 56 height 30
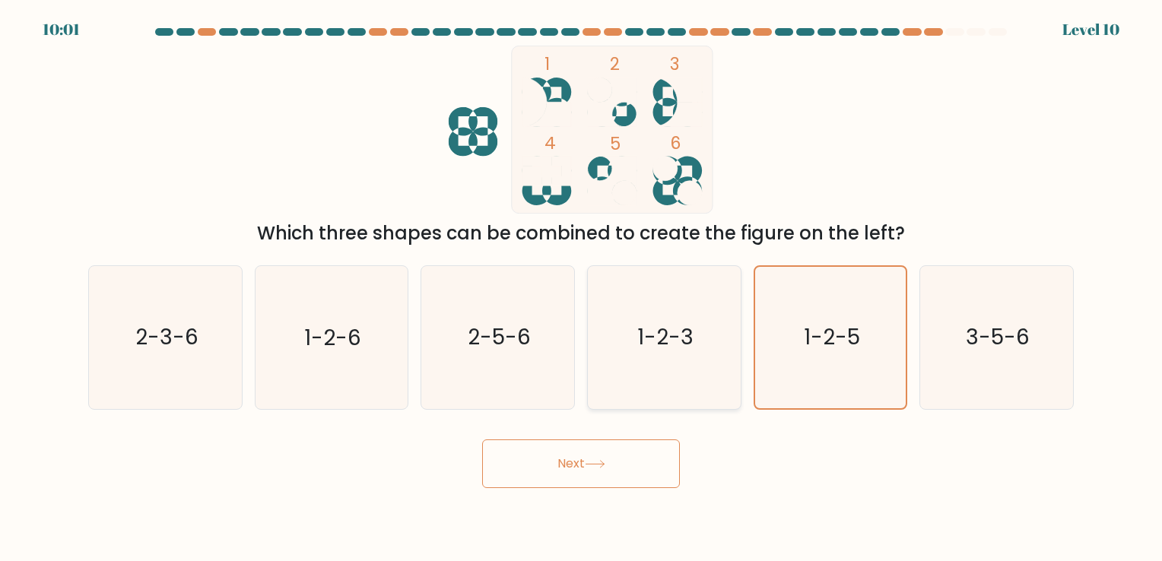
click at [582, 288] on input "d. 1-2-3" at bounding box center [581, 285] width 1 height 8
radio input "true"
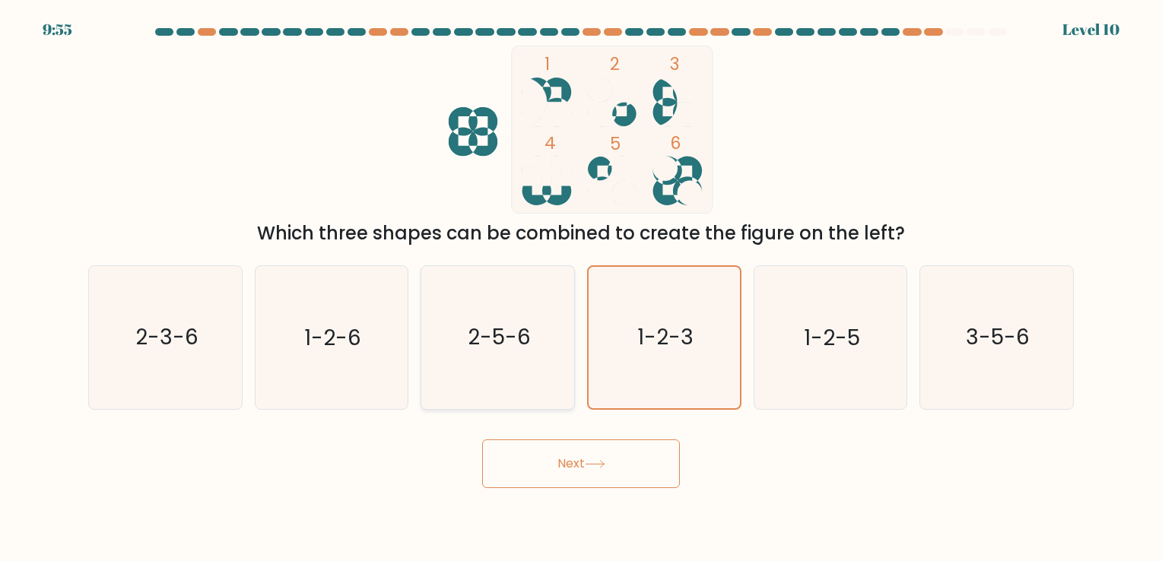
click at [544, 363] on icon "2-5-6" at bounding box center [498, 337] width 142 height 142
click at [581, 288] on input "c. 2-5-6" at bounding box center [581, 285] width 1 height 8
radio input "true"
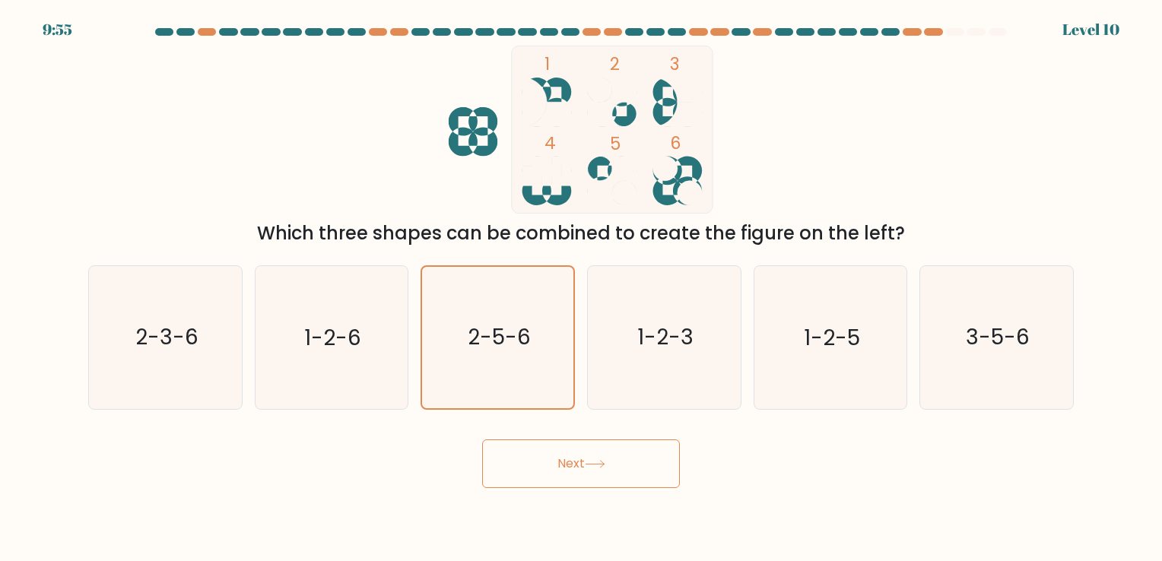
click at [561, 433] on div "Next" at bounding box center [581, 458] width 1004 height 60
click at [585, 458] on button "Next" at bounding box center [581, 463] width 198 height 49
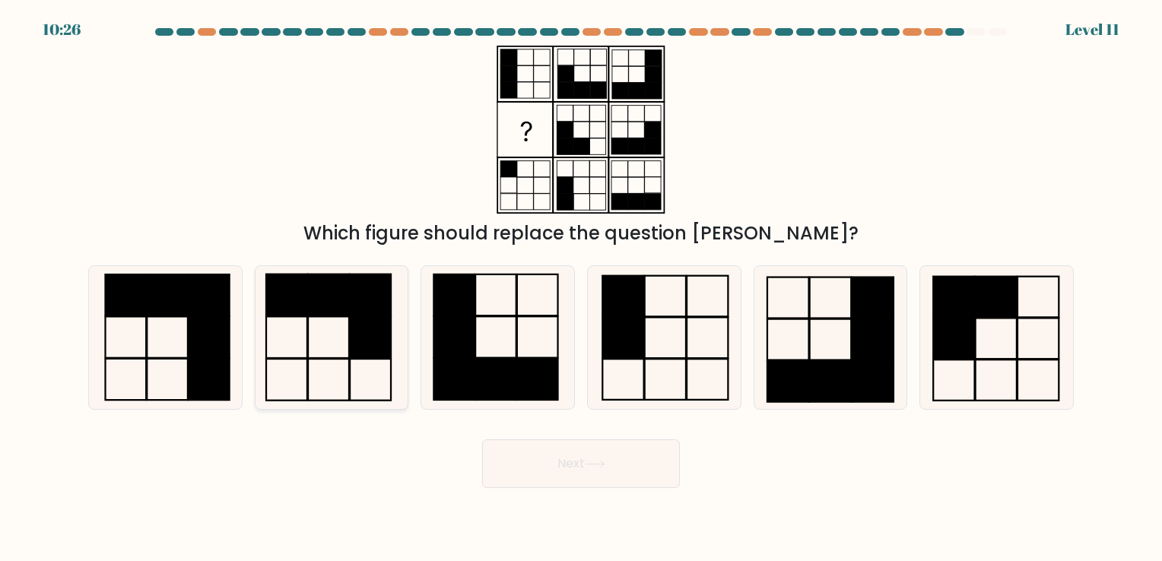
click at [370, 332] on rect at bounding box center [370, 337] width 41 height 41
click at [581, 288] on input "b." at bounding box center [581, 285] width 1 height 8
radio input "true"
click at [560, 460] on button "Next" at bounding box center [581, 463] width 198 height 49
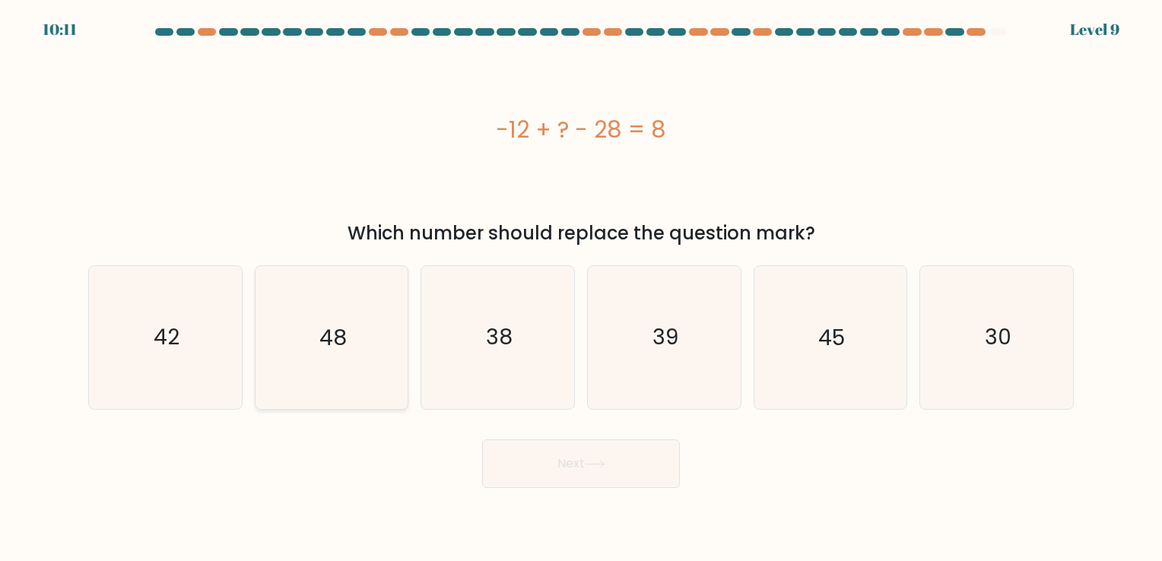
click at [371, 359] on icon "48" at bounding box center [331, 337] width 142 height 142
click at [581, 288] on input "b. 48" at bounding box center [581, 285] width 1 height 8
radio input "true"
click at [540, 466] on button "Next" at bounding box center [581, 463] width 198 height 49
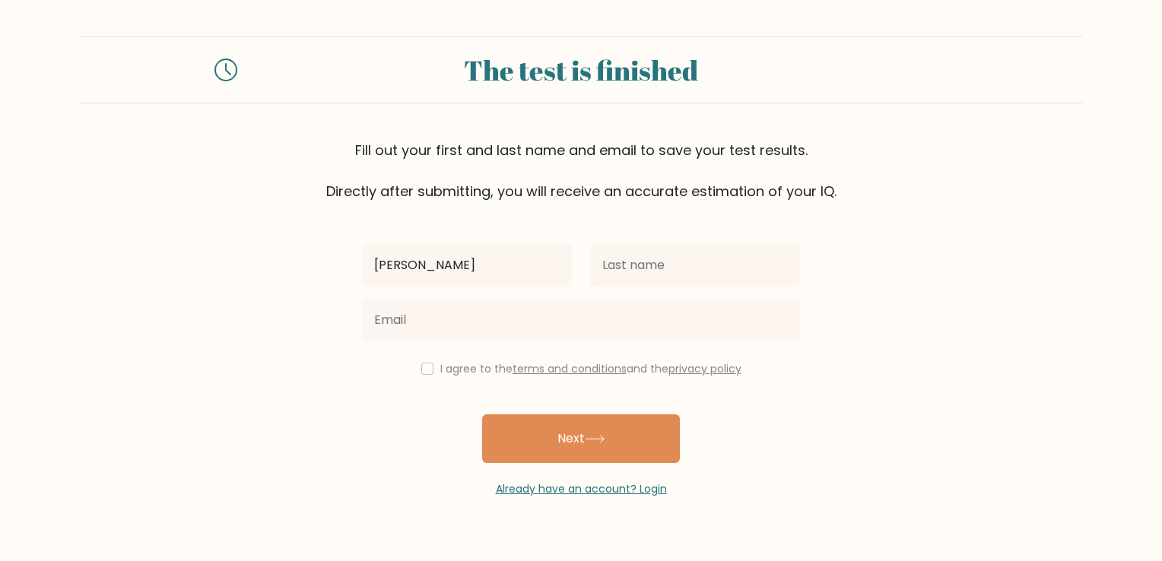
type input "Rhea Mae"
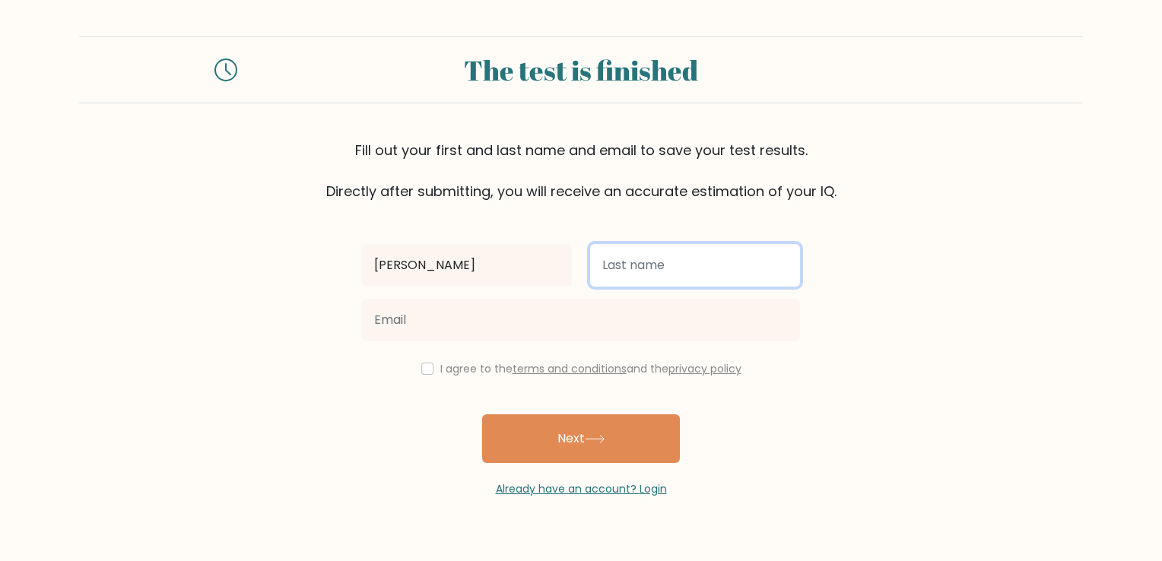
type input "Rio"
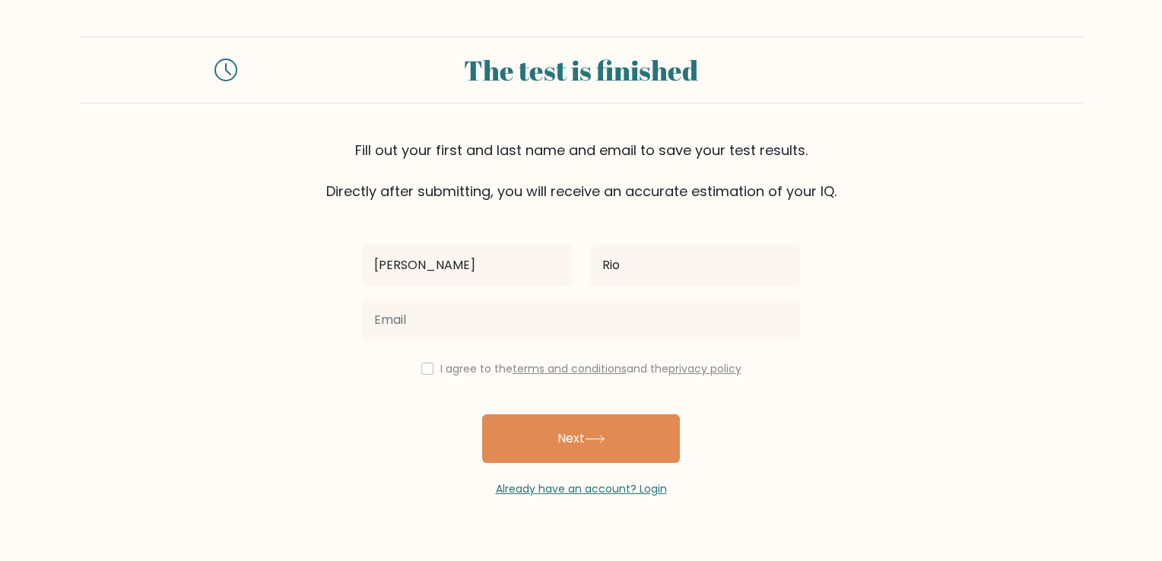
type input "rheamaerio70@gmail.com"
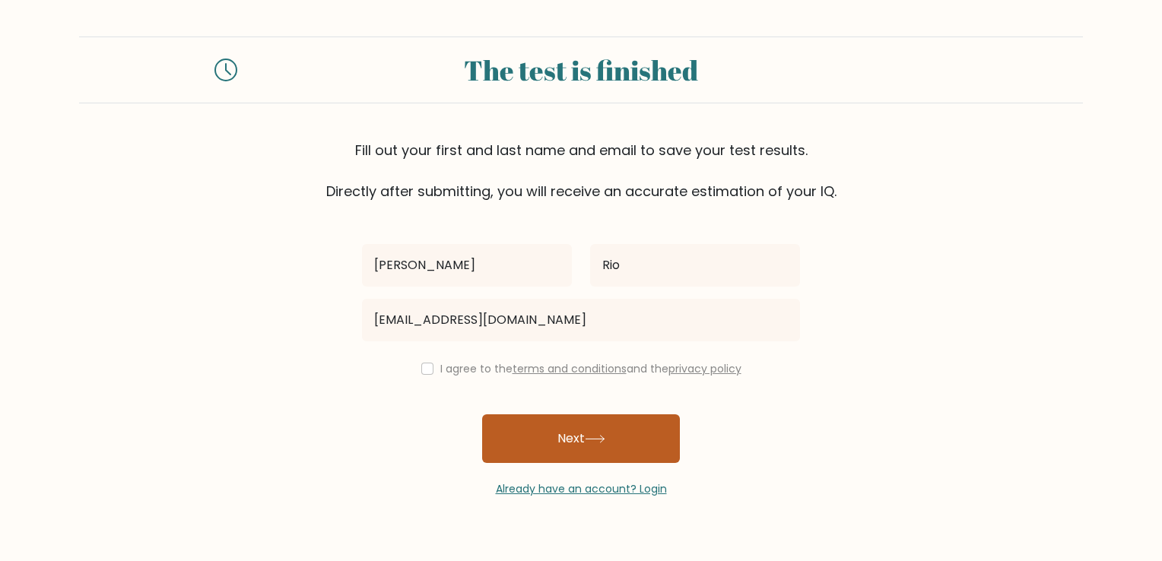
click at [550, 436] on button "Next" at bounding box center [581, 438] width 198 height 49
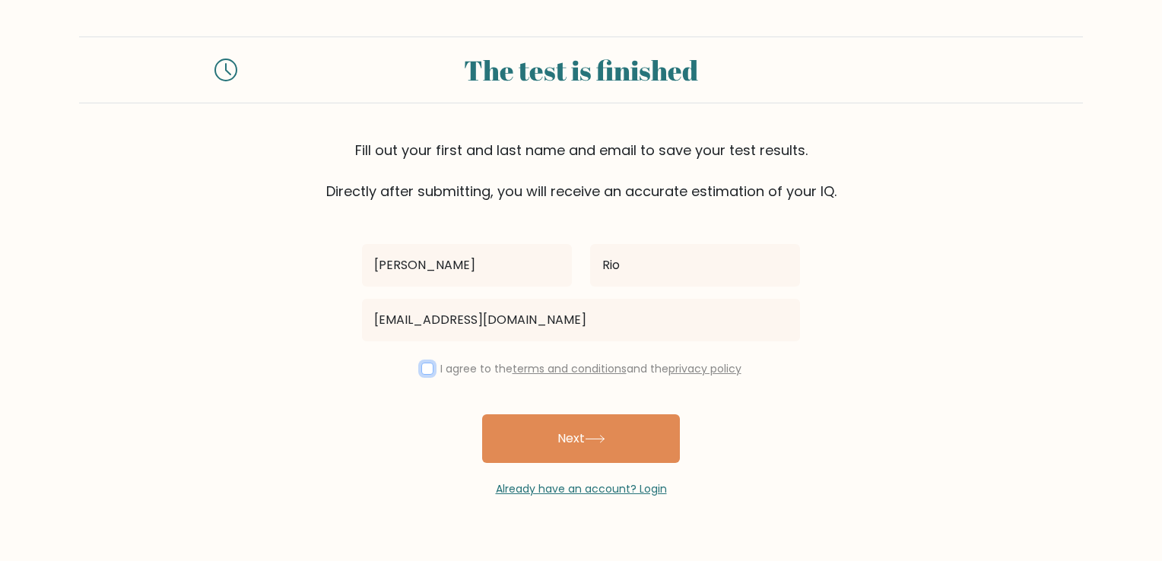
drag, startPoint x: 426, startPoint y: 369, endPoint x: 452, endPoint y: 394, distance: 36.6
click at [423, 369] on input "checkbox" at bounding box center [427, 369] width 12 height 12
checkbox input "true"
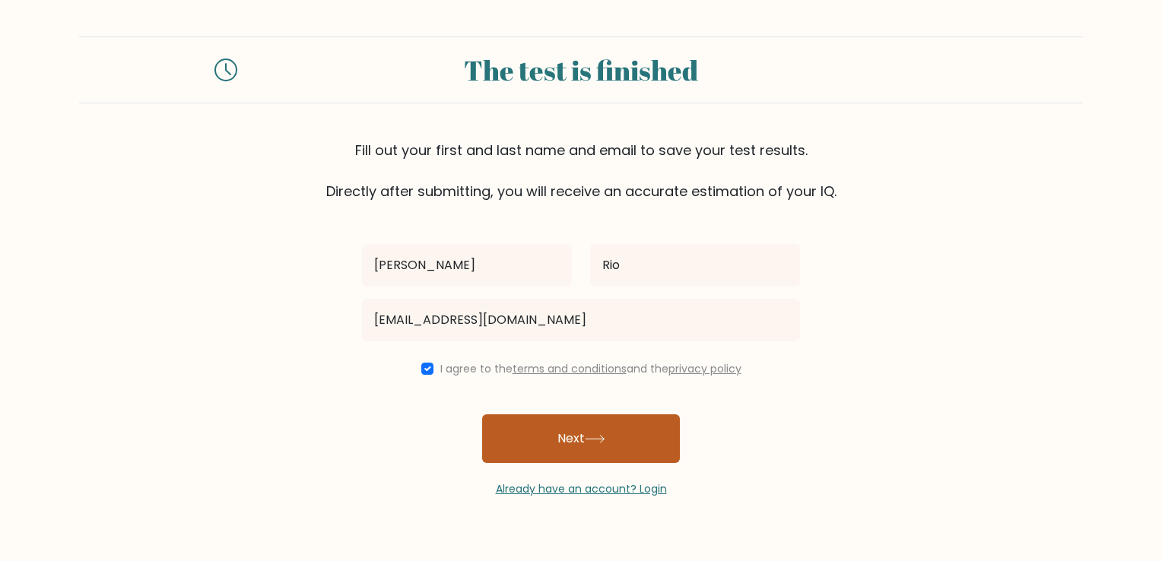
click at [544, 447] on button "Next" at bounding box center [581, 438] width 198 height 49
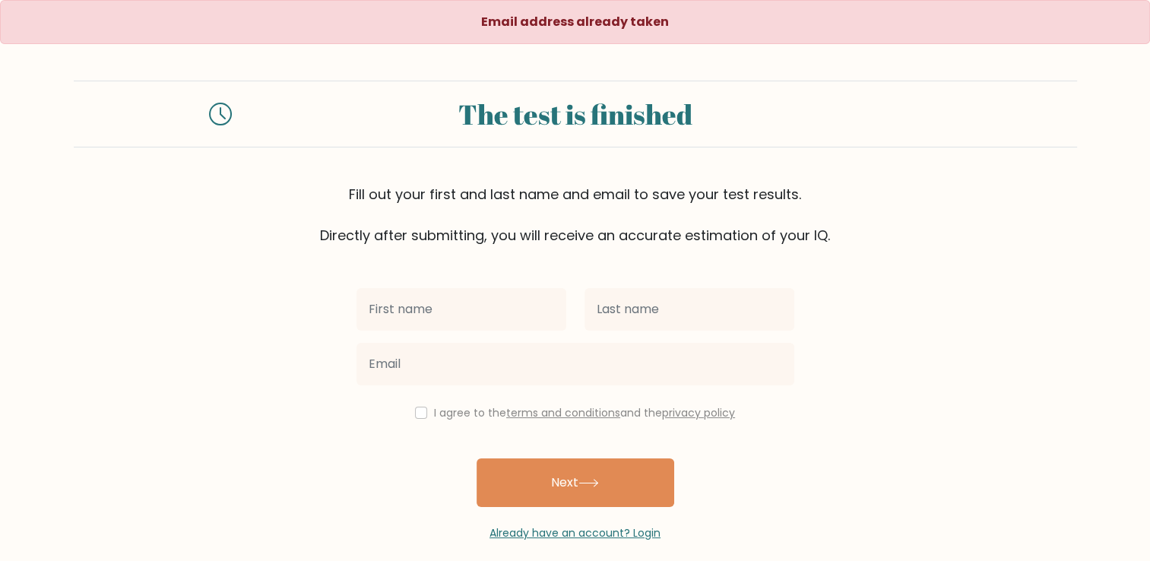
click at [462, 306] on input "text" at bounding box center [462, 309] width 210 height 43
type input "Rhea Mae"
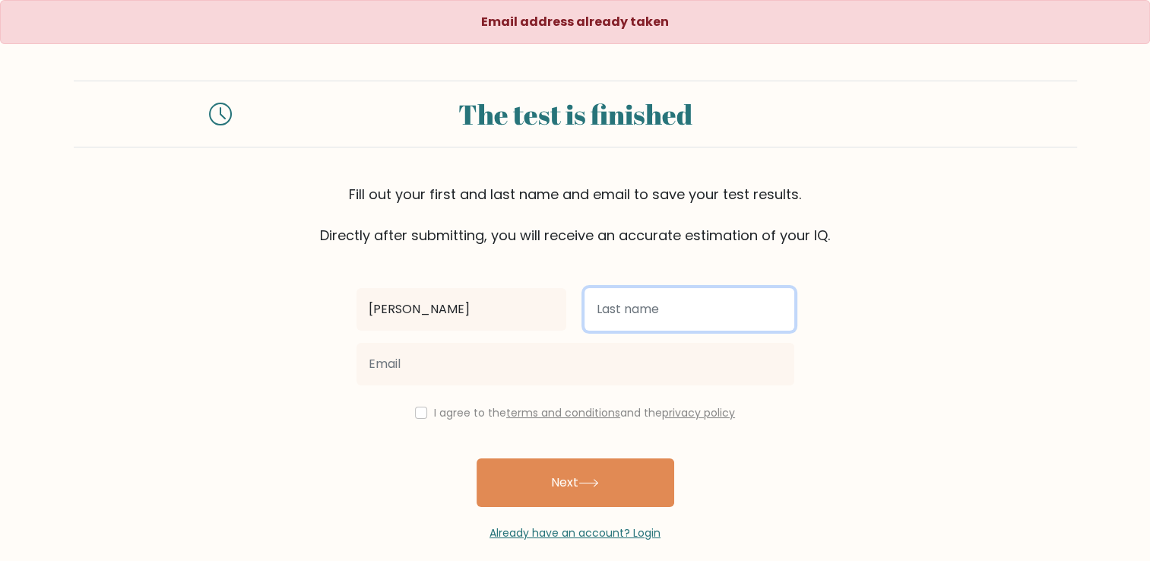
type input "Rio"
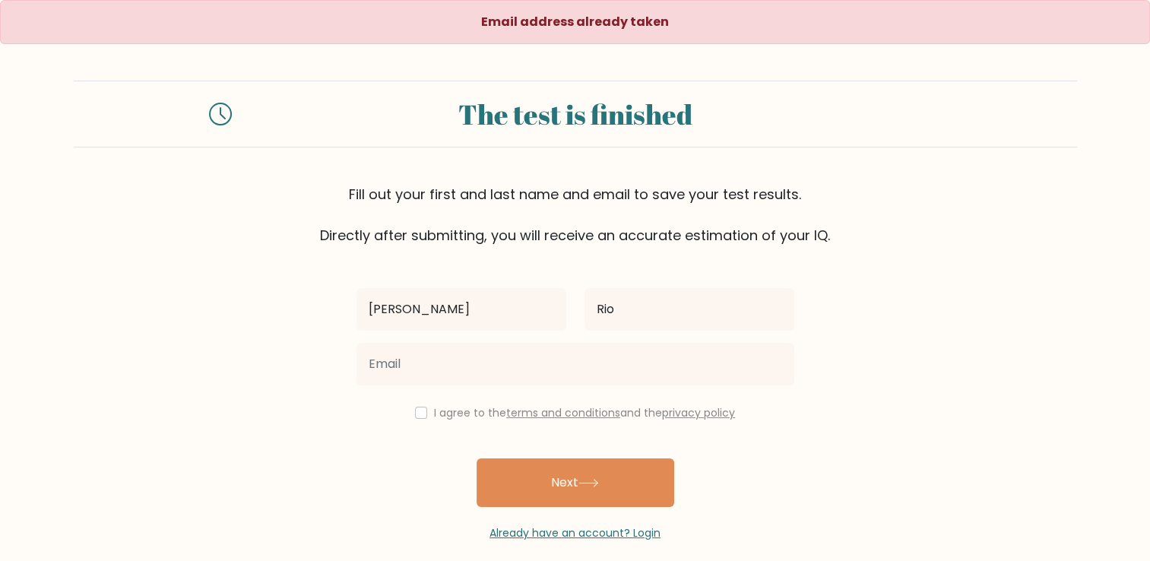
type input "rheamaerio70@gmail.com"
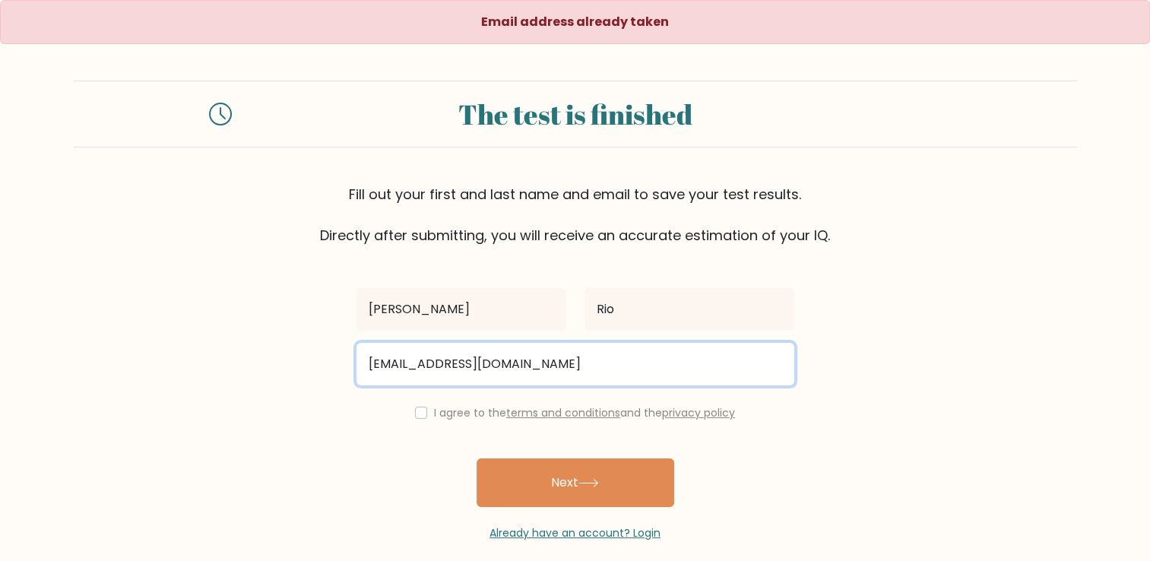
drag, startPoint x: 569, startPoint y: 366, endPoint x: 0, endPoint y: 247, distance: 581.1
click at [0, 259] on html "Email address already taken The test is finished Fill out your first and last n…" at bounding box center [575, 289] width 1150 height 578
type input "rheario55@gmail.com"
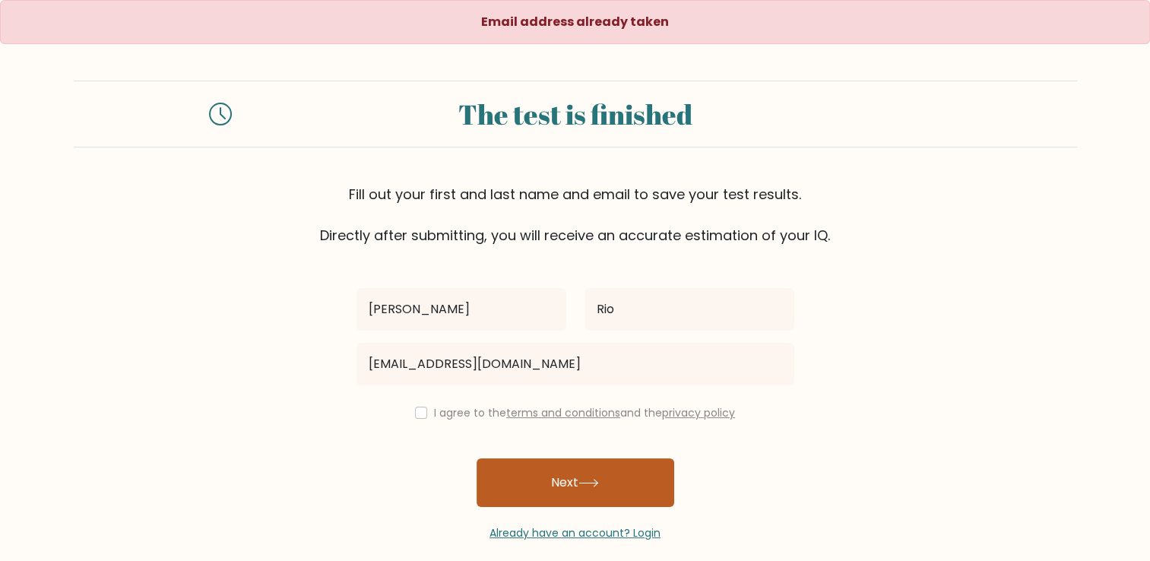
click at [592, 479] on icon at bounding box center [589, 483] width 21 height 8
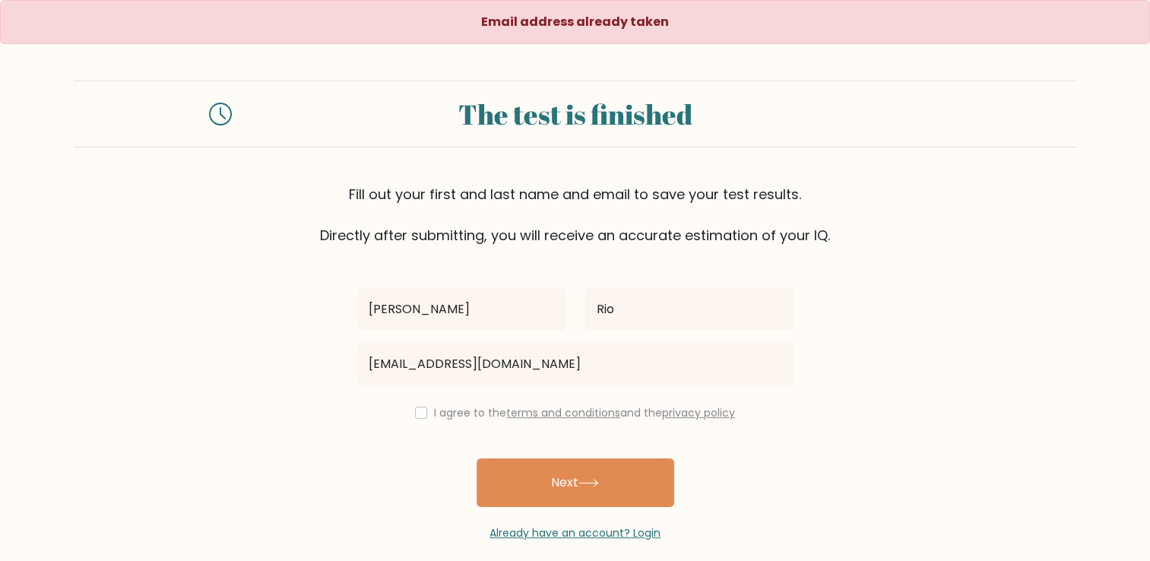
click at [461, 409] on label "I agree to the terms and conditions and the privacy policy" at bounding box center [584, 412] width 301 height 15
click at [420, 413] on input "checkbox" at bounding box center [421, 413] width 12 height 12
checkbox input "true"
click at [556, 471] on button "Next" at bounding box center [576, 482] width 198 height 49
click at [482, 309] on input "text" at bounding box center [462, 309] width 210 height 43
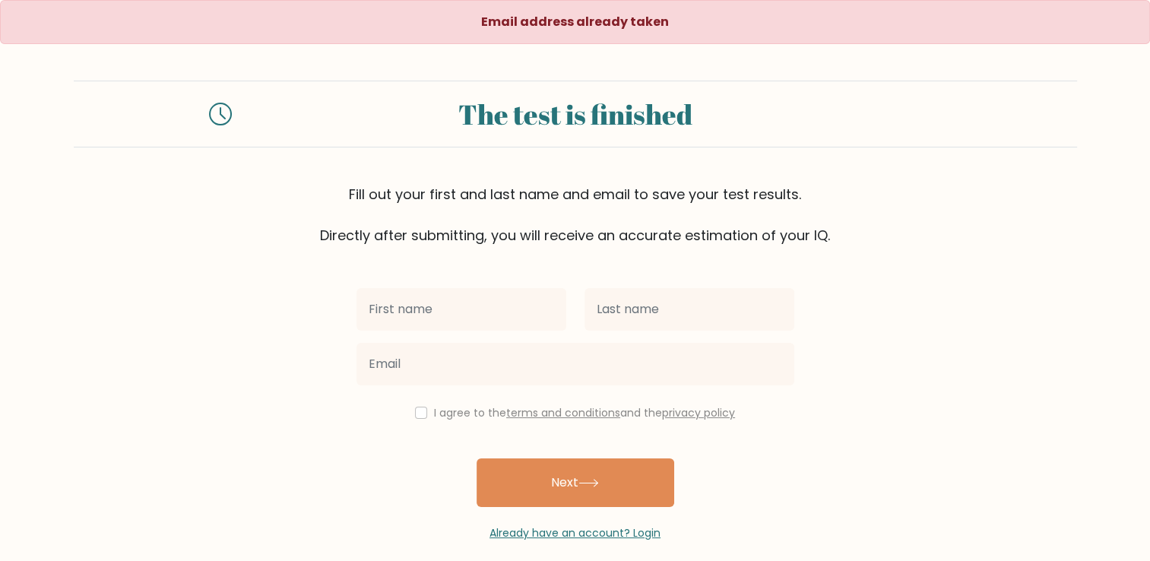
type input "[PERSON_NAME]"
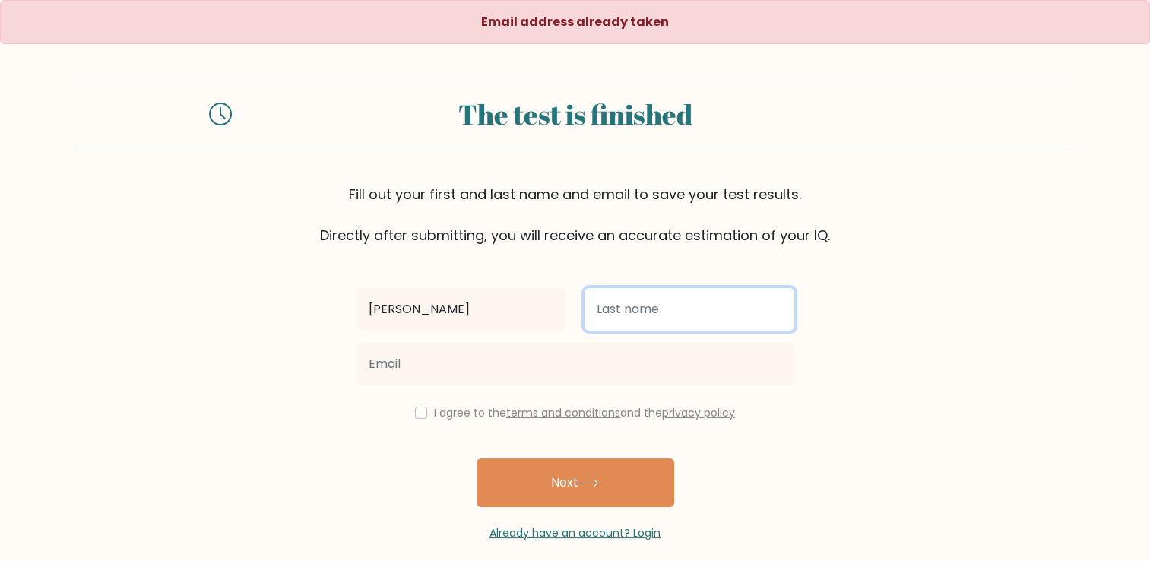
type input "Rio"
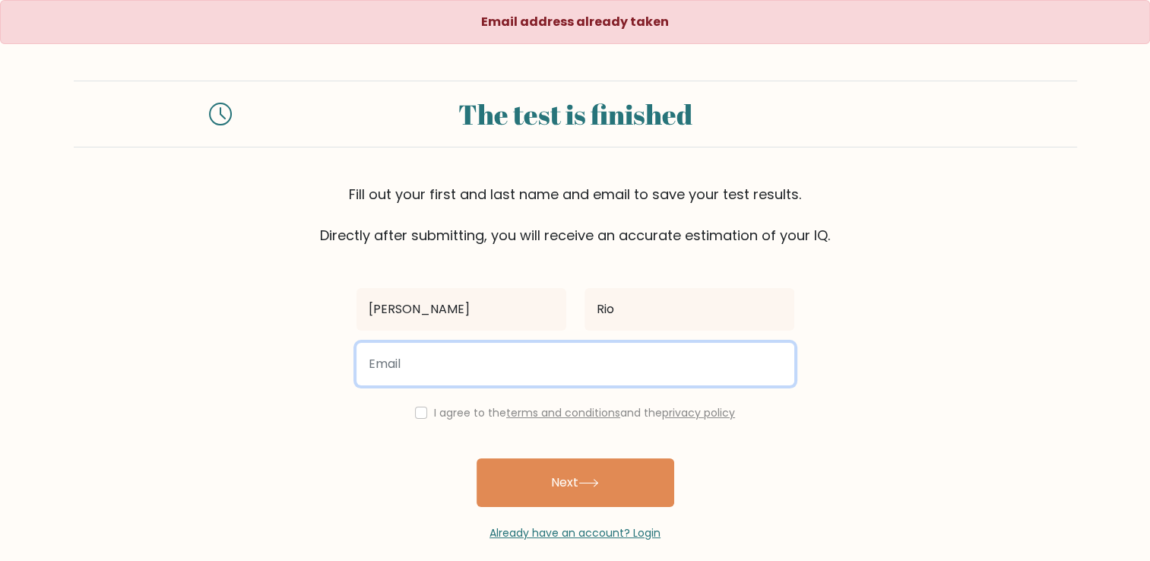
type input "rheario55@gmail.com"
drag, startPoint x: 543, startPoint y: 373, endPoint x: 0, endPoint y: 297, distance: 548.1
click at [0, 303] on html "Email address already taken The test is finished Fill out your first and last n…" at bounding box center [575, 289] width 1150 height 578
type input "rheatacang94@gmail.com"
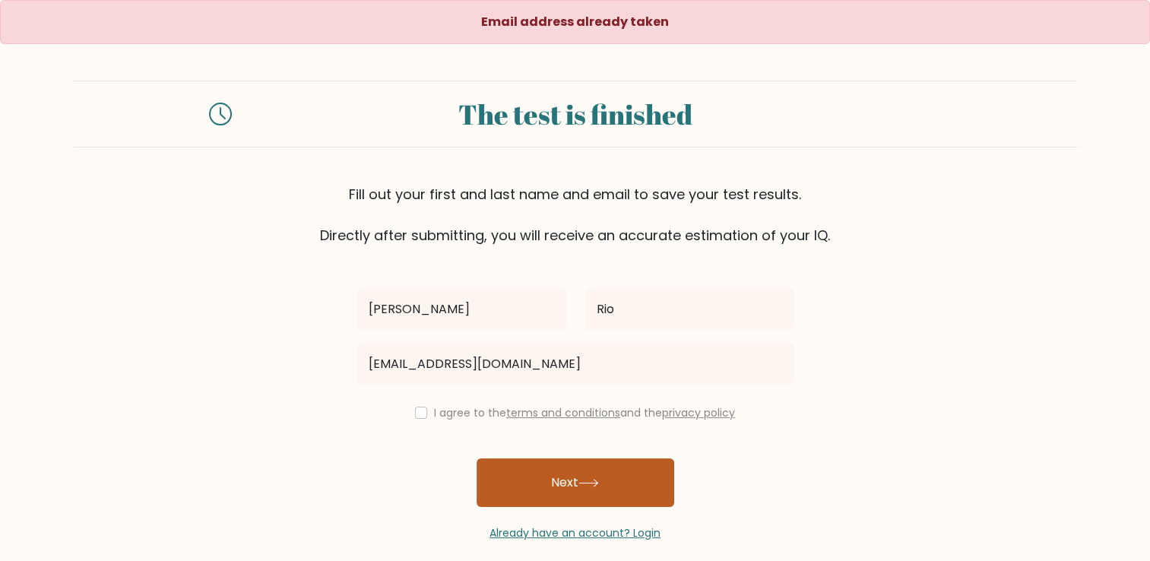
click at [554, 482] on button "Next" at bounding box center [576, 482] width 198 height 49
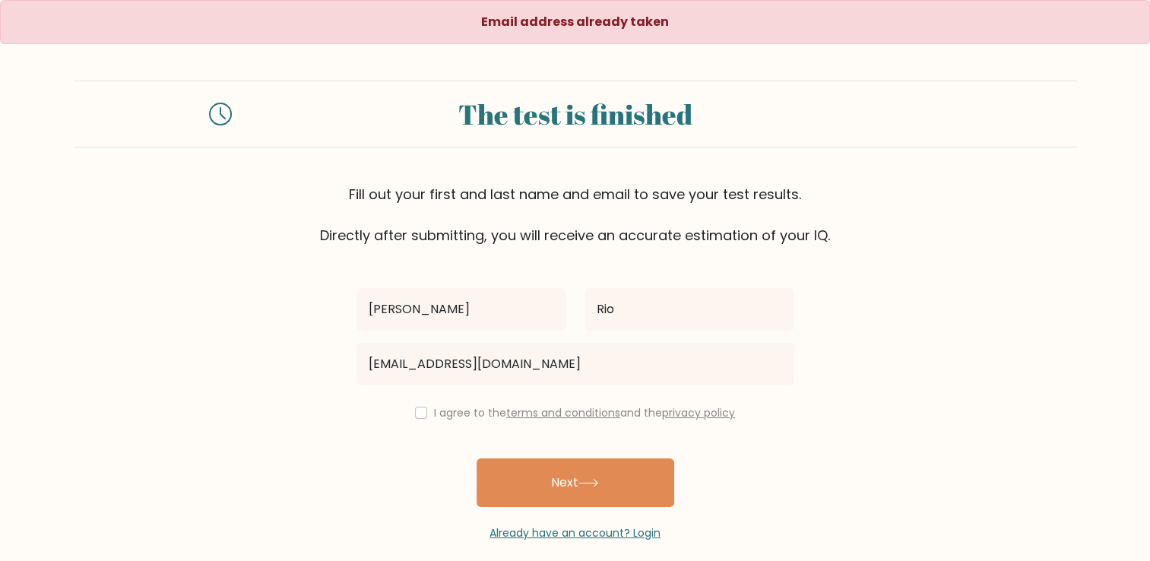
drag, startPoint x: 406, startPoint y: 406, endPoint x: 414, endPoint y: 414, distance: 10.8
click at [408, 407] on div "I agree to the terms and conditions and the privacy policy" at bounding box center [575, 413] width 456 height 18
click at [415, 415] on input "checkbox" at bounding box center [421, 413] width 12 height 12
checkbox input "true"
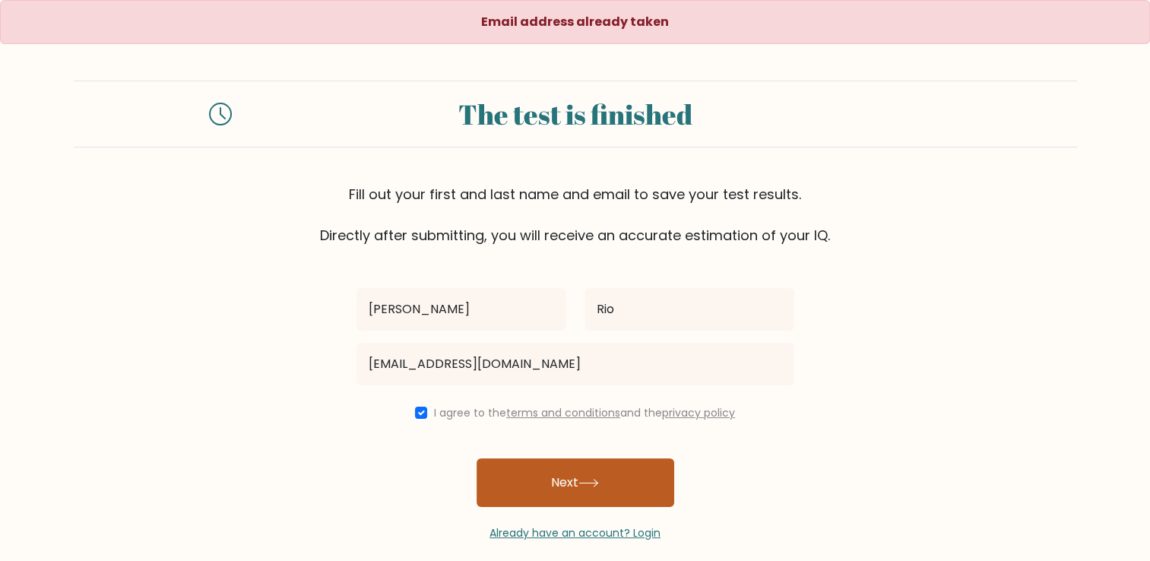
click at [584, 479] on icon at bounding box center [589, 483] width 21 height 8
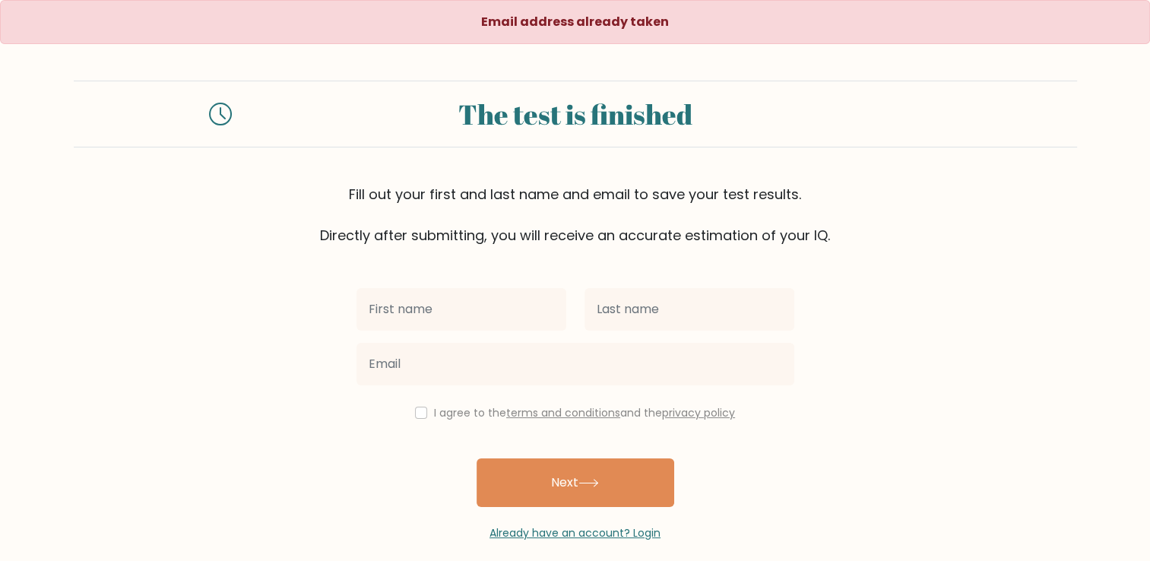
click at [465, 303] on input "text" at bounding box center [462, 309] width 210 height 43
type input "[PERSON_NAME]"
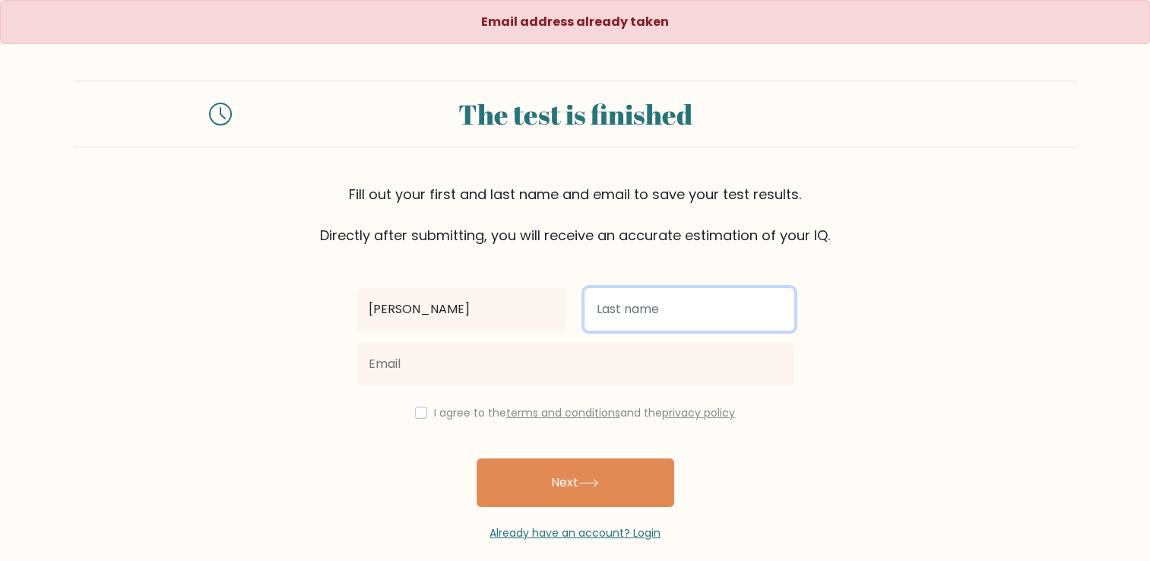
type input "Rio"
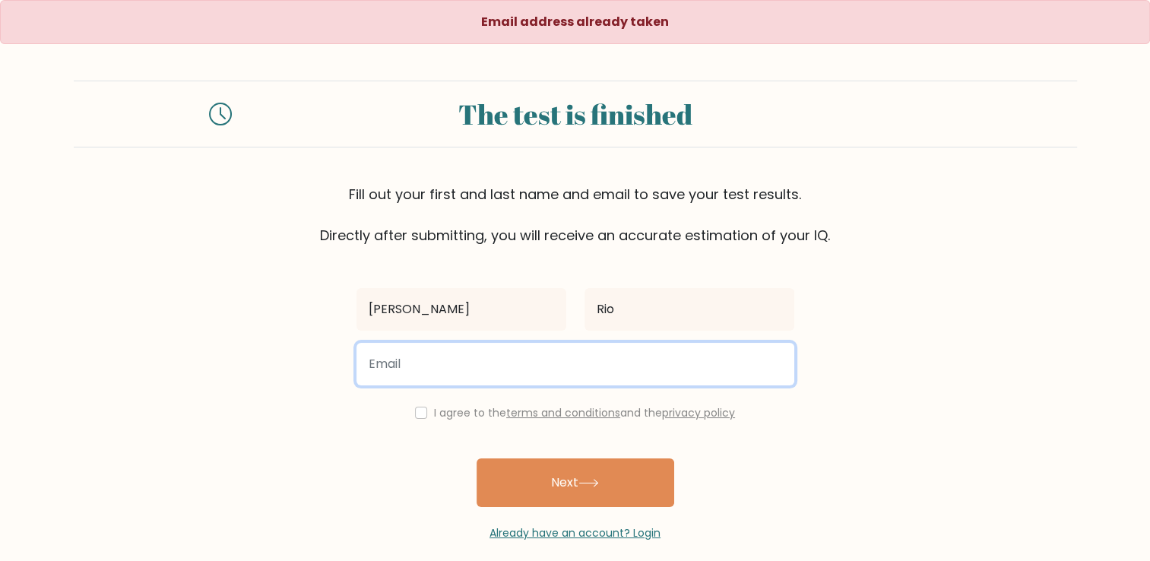
type input "[EMAIL_ADDRESS][DOMAIN_NAME]"
drag, startPoint x: 569, startPoint y: 373, endPoint x: 119, endPoint y: 345, distance: 450.2
click at [169, 345] on form "The test is finished Fill out your first and last name and email to save your t…" at bounding box center [575, 311] width 1150 height 461
type input "[EMAIL_ADDRESS][DOMAIN_NAME]"
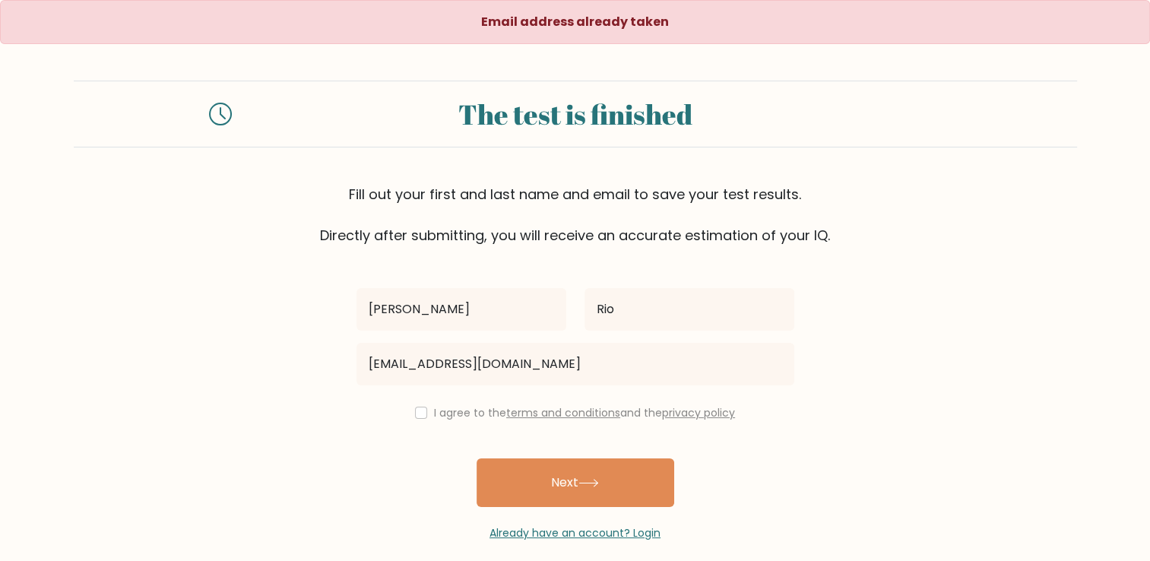
click at [420, 404] on div "I agree to the terms and conditions and the privacy policy" at bounding box center [575, 413] width 456 height 18
click at [426, 409] on div "I agree to the terms and conditions and the privacy policy" at bounding box center [575, 413] width 456 height 18
click at [423, 412] on input "checkbox" at bounding box center [421, 413] width 12 height 12
checkbox input "true"
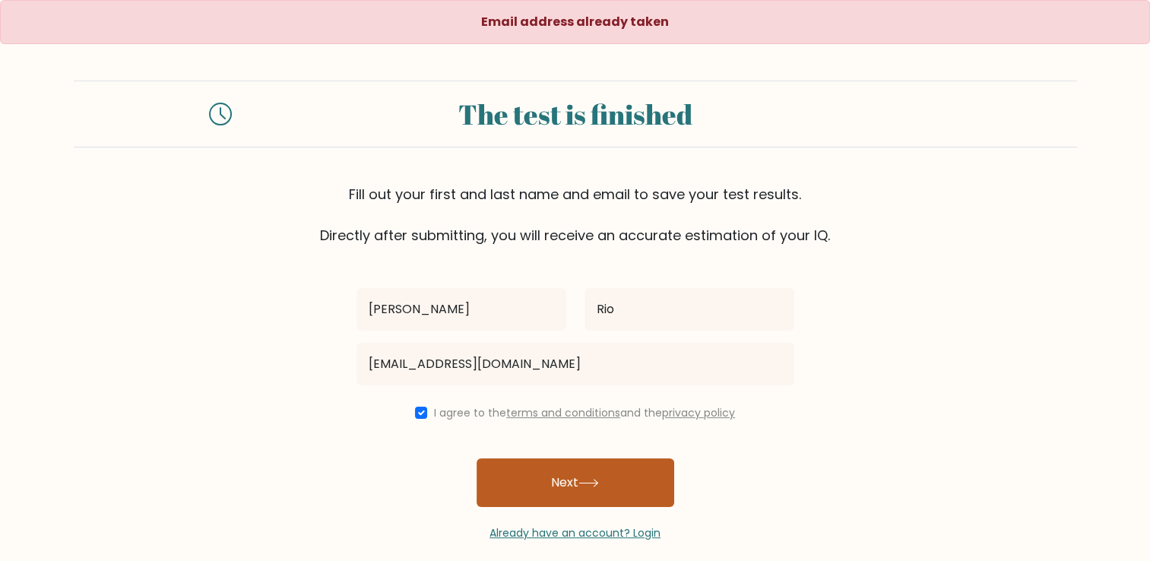
click at [542, 476] on button "Next" at bounding box center [576, 482] width 198 height 49
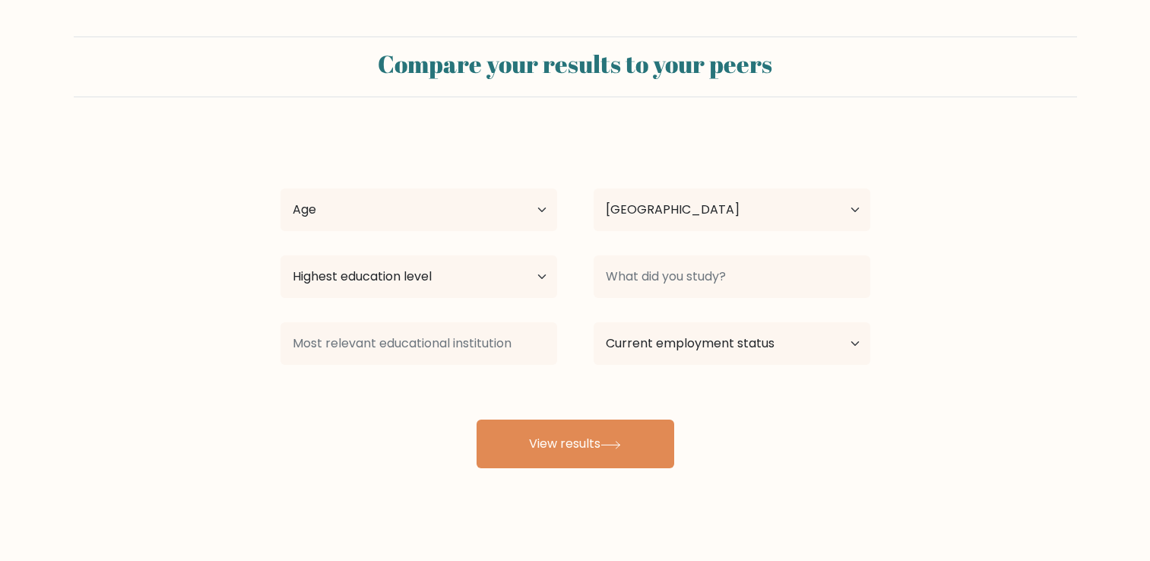
select select "PH"
click at [405, 198] on select "Age Under 18 years old 18-24 years old 25-34 years old 35-44 years old 45-54 ye…" at bounding box center [419, 210] width 277 height 43
select select "25_34"
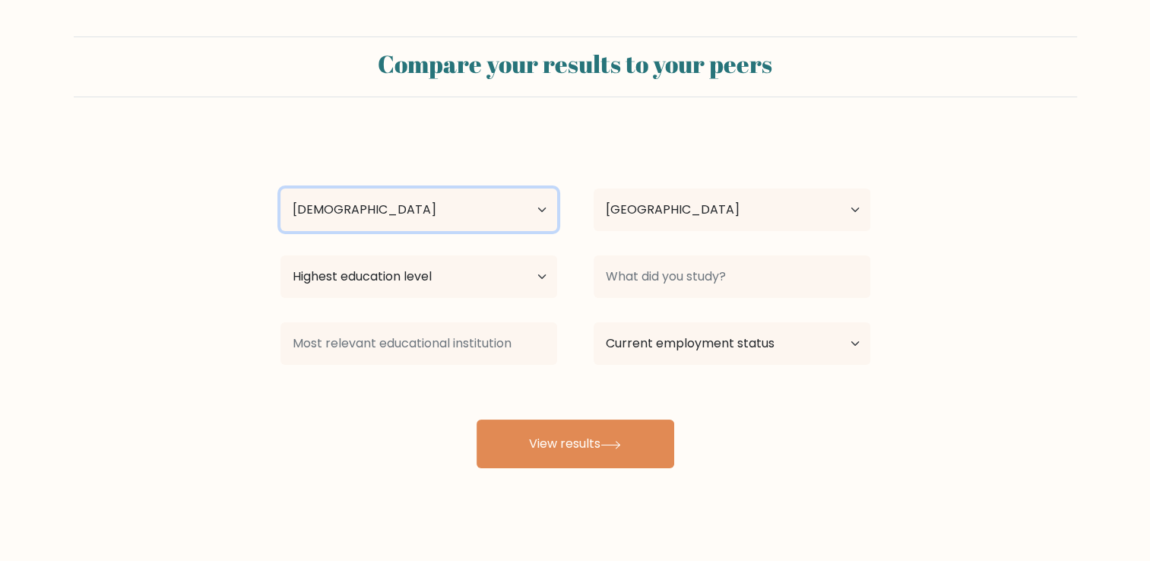
click at [281, 189] on select "Age Under 18 years old 18-24 years old 25-34 years old 35-44 years old 45-54 ye…" at bounding box center [419, 210] width 277 height 43
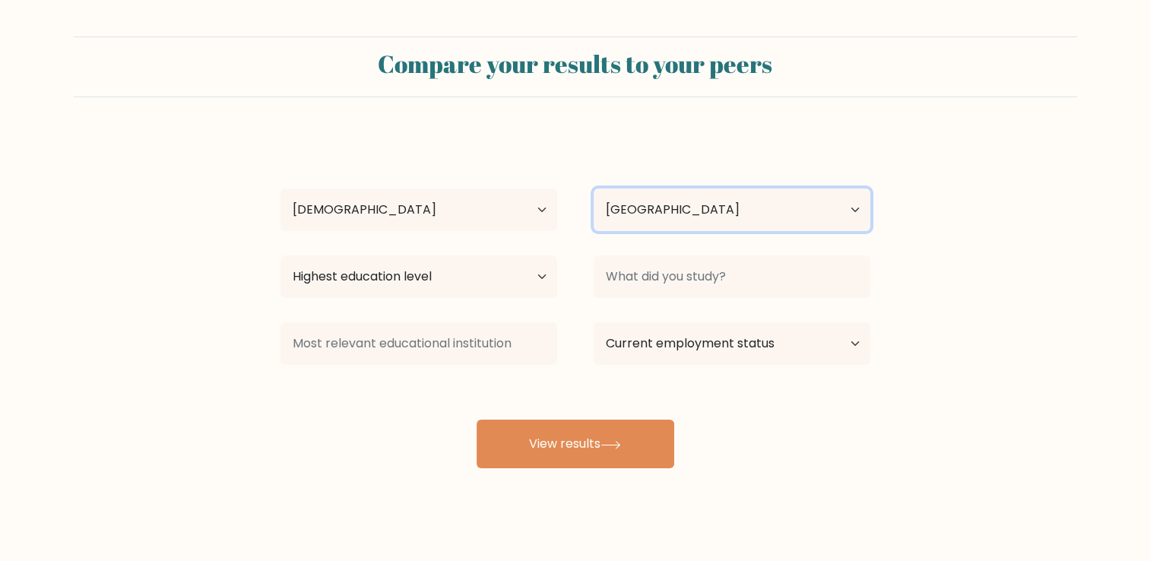
click at [627, 199] on select "Country Afghanistan Albania Algeria American Samoa Andorra Angola Anguilla Anta…" at bounding box center [732, 210] width 277 height 43
click at [176, 227] on form "Compare your results to your peers Rhea Mae Rio Age Under 18 years old 18-24 ye…" at bounding box center [575, 252] width 1150 height 432
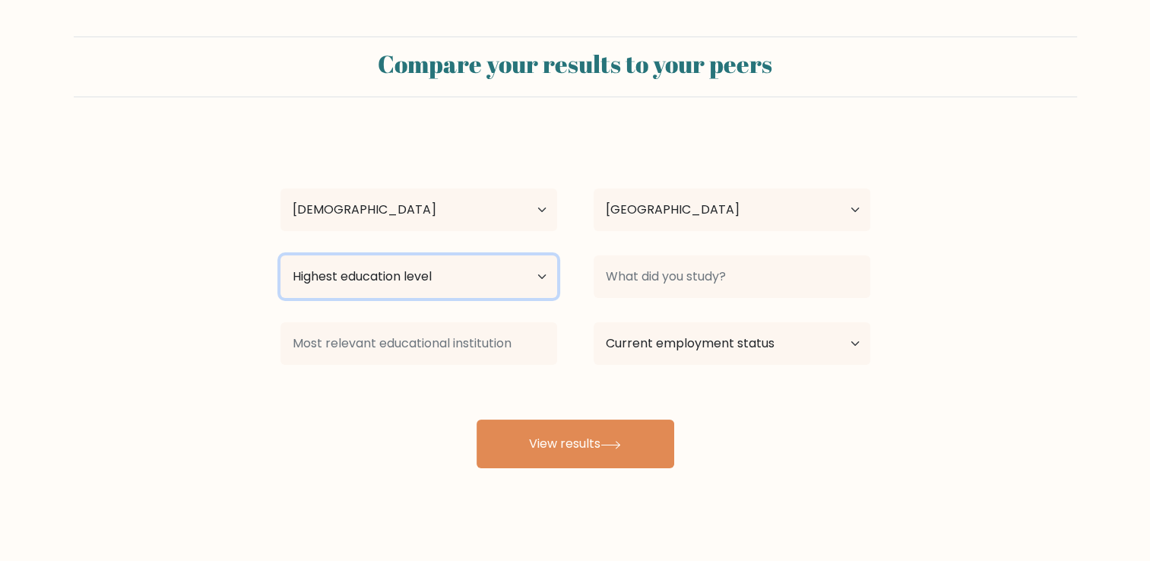
click at [341, 272] on select "Highest education level No schooling Primary Lower Secondary Upper Secondary Oc…" at bounding box center [419, 276] width 277 height 43
select select "bachelors_degree"
click at [281, 255] on select "Highest education level No schooling Primary Lower Secondary Upper Secondary Oc…" at bounding box center [419, 276] width 277 height 43
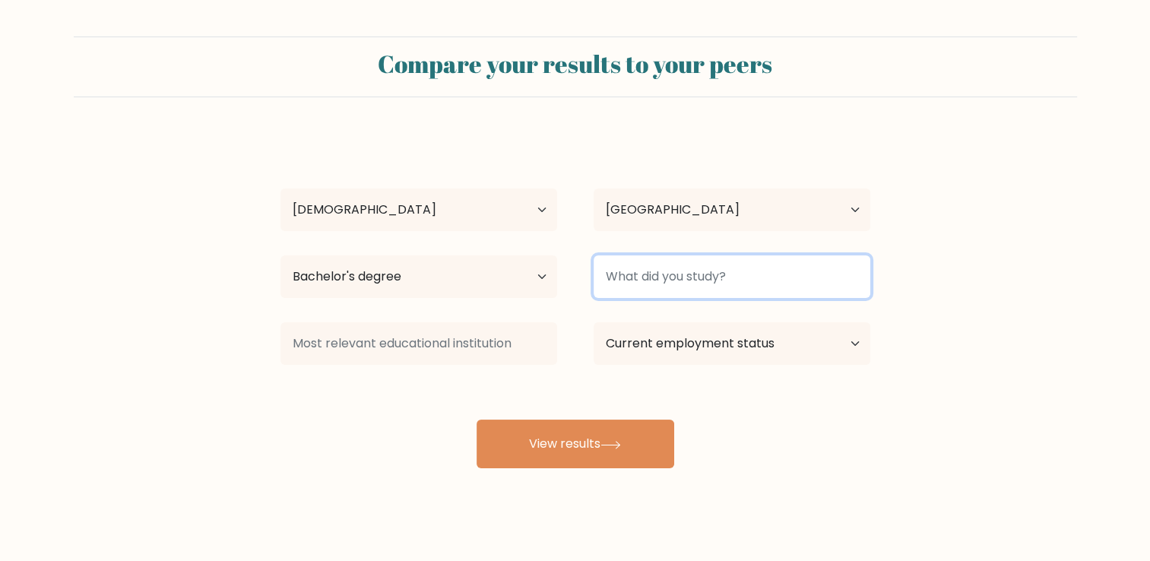
click at [654, 293] on input at bounding box center [732, 276] width 277 height 43
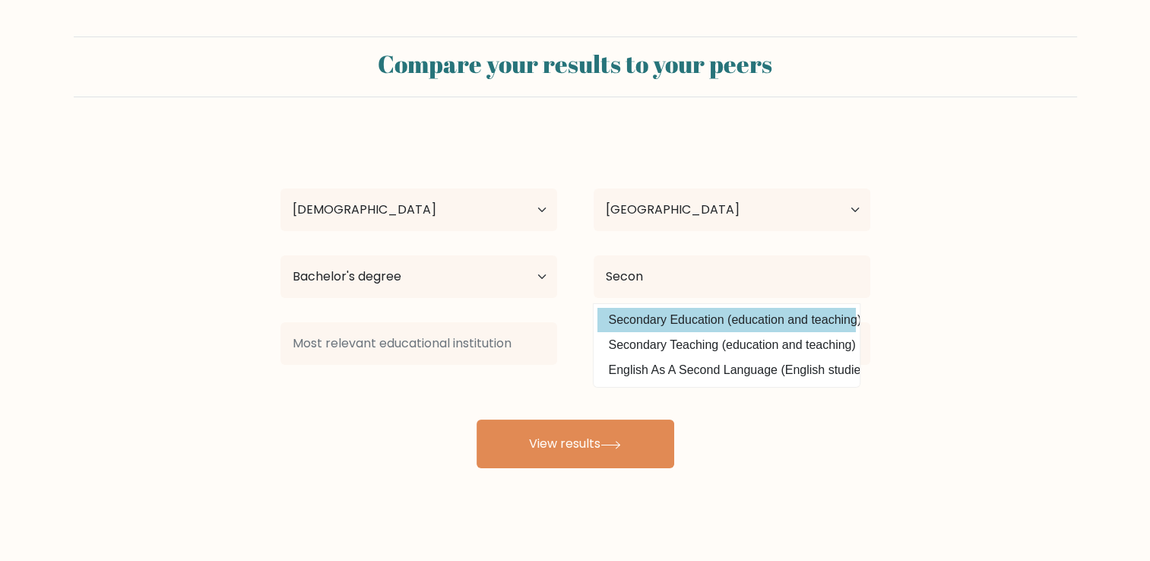
click at [731, 323] on option "Secondary Education (education and teaching)" at bounding box center [727, 320] width 259 height 24
type input "Secondary Education"
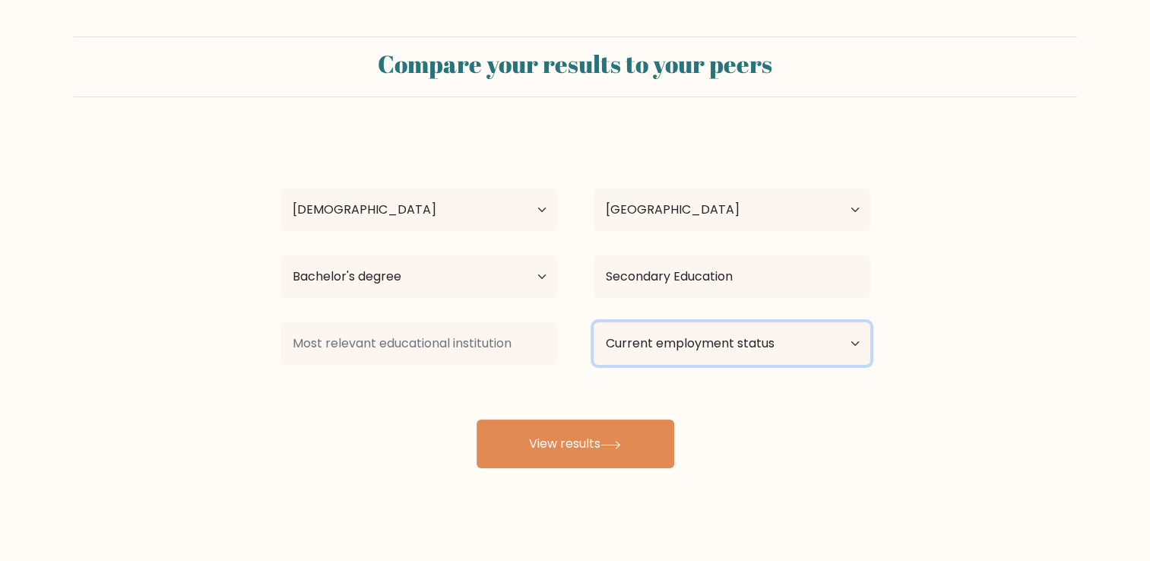
click at [723, 345] on select "Current employment status Employed Student Retired Other / prefer not to answer" at bounding box center [732, 343] width 277 height 43
select select "other"
click at [594, 322] on select "Current employment status Employed Student Retired Other / prefer not to answer" at bounding box center [732, 343] width 277 height 43
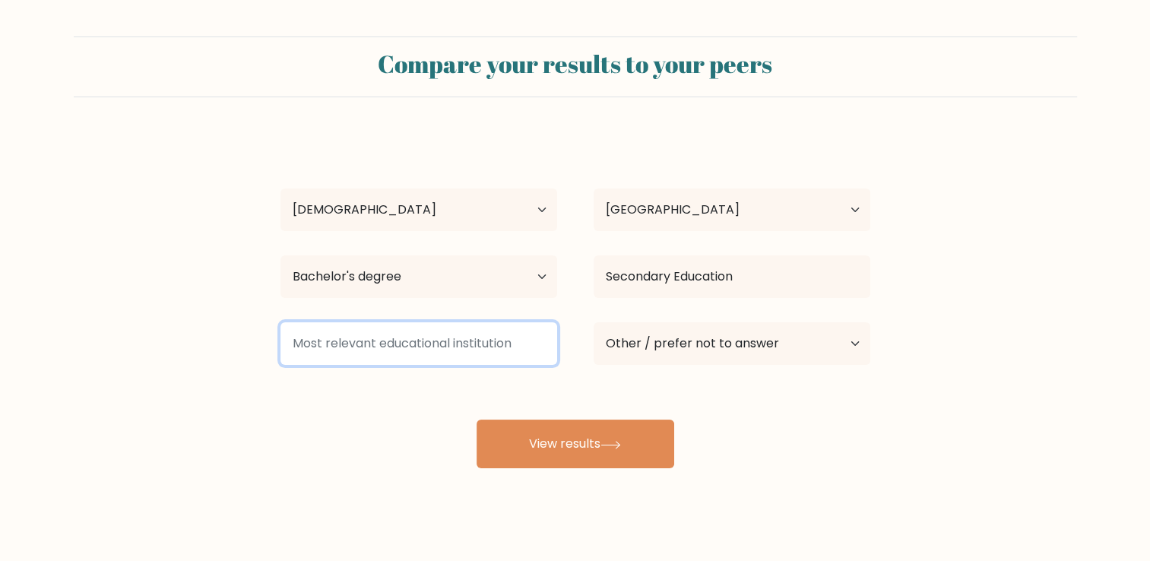
click at [393, 341] on input at bounding box center [419, 343] width 277 height 43
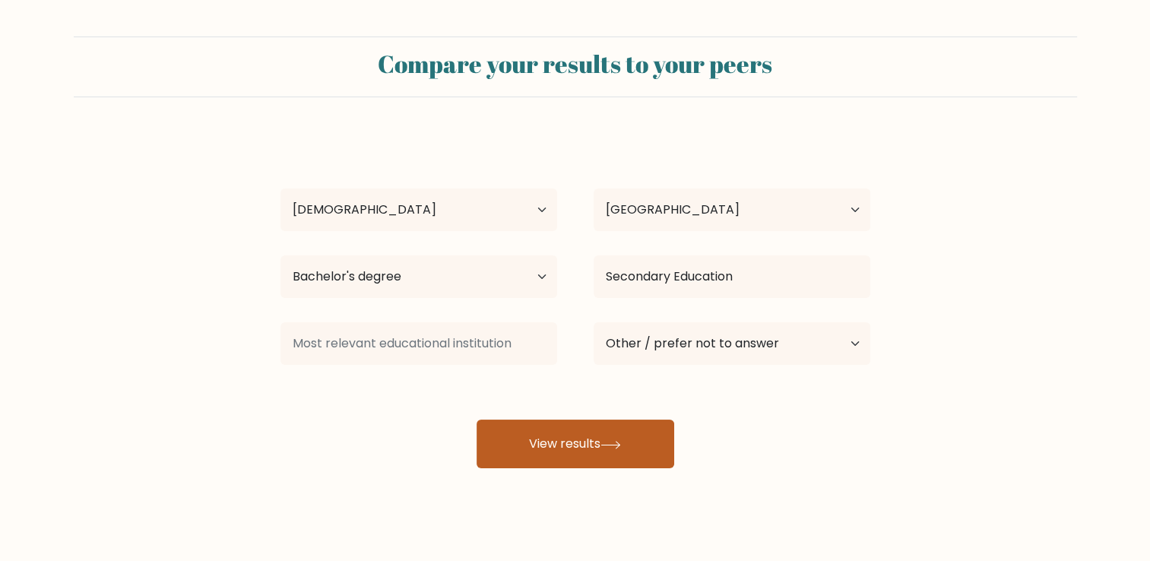
click at [551, 442] on button "View results" at bounding box center [576, 444] width 198 height 49
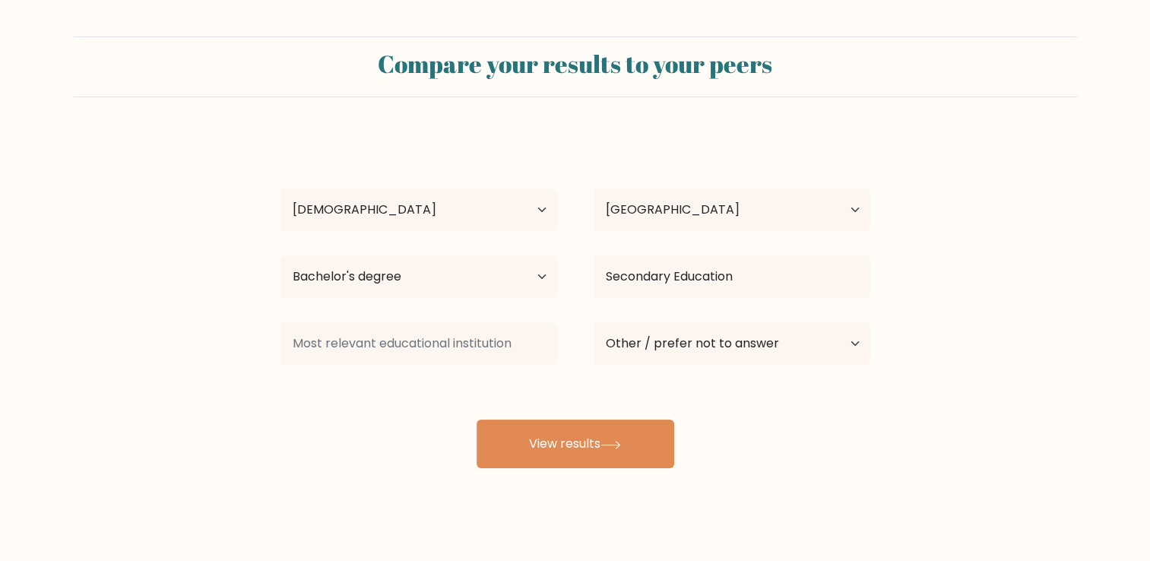
click at [429, 394] on div "Rhea Mae Rio Age Under 18 years old 18-24 years old 25-34 years old 35-44 years…" at bounding box center [575, 301] width 608 height 335
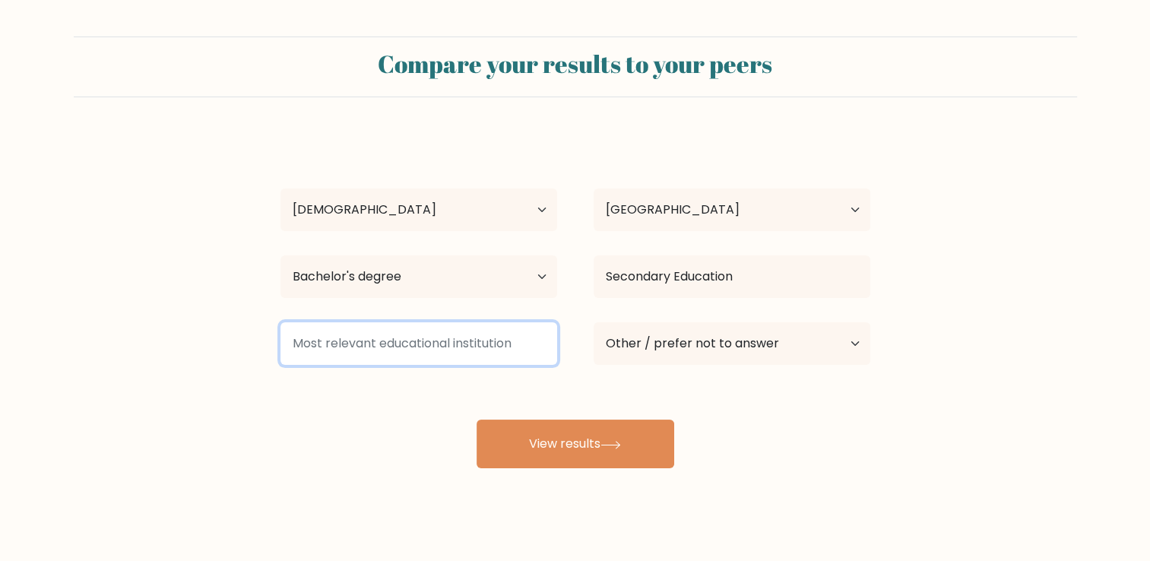
click at [416, 349] on input at bounding box center [419, 343] width 277 height 43
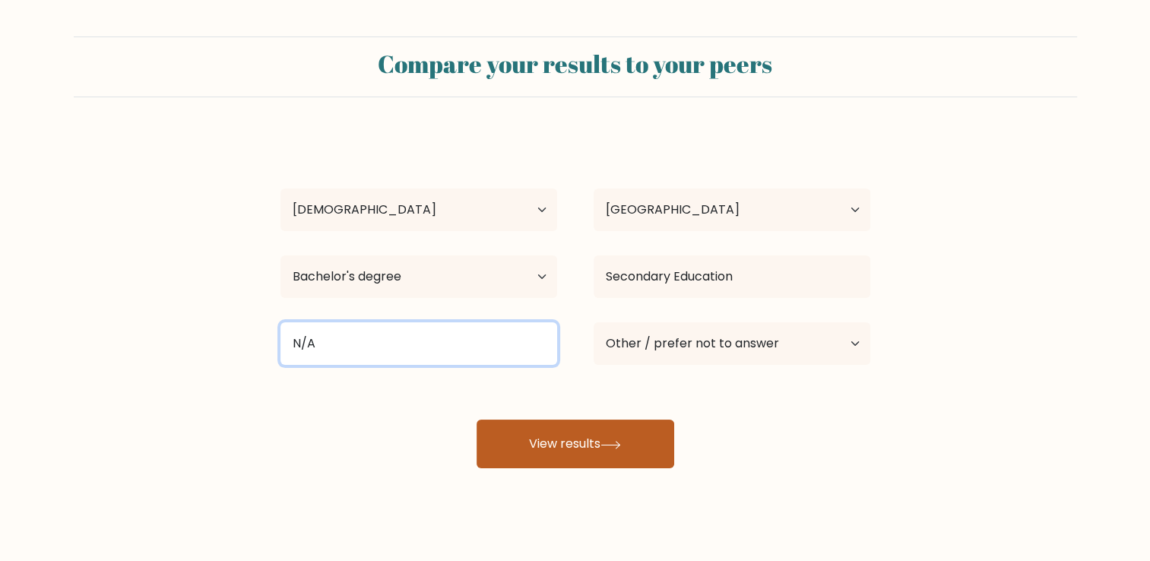
type input "N/A"
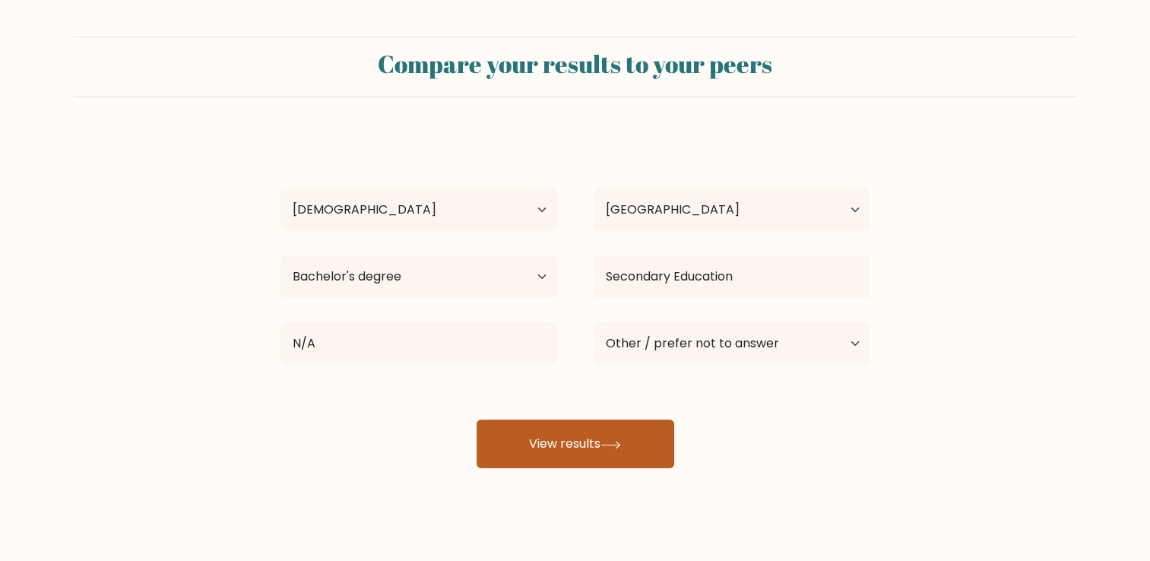
click at [553, 456] on button "View results" at bounding box center [576, 444] width 198 height 49
